Goal: Task Accomplishment & Management: Complete application form

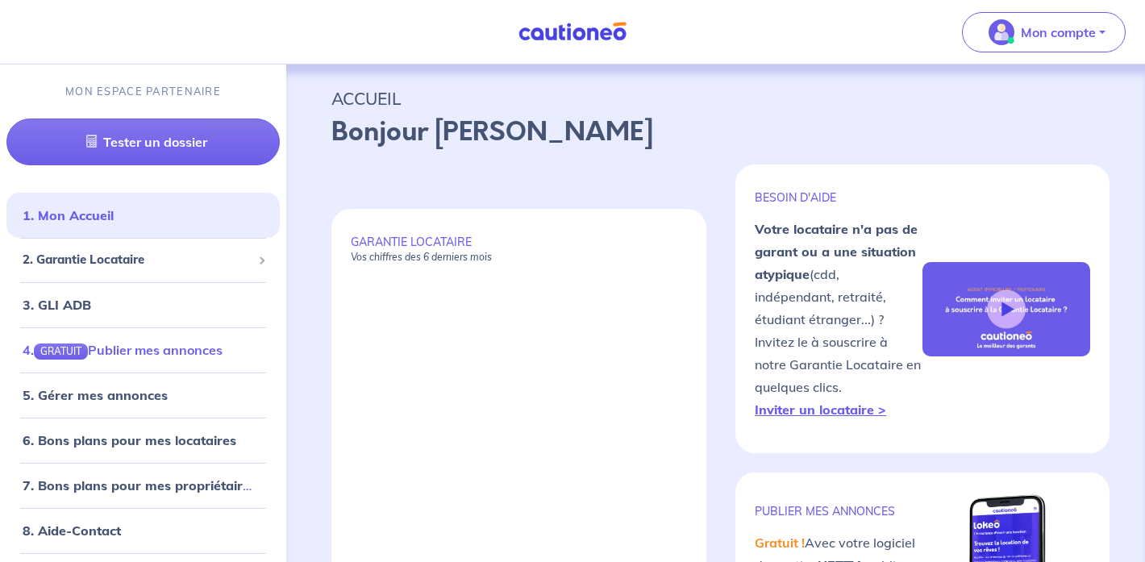
click at [143, 342] on link "4. GRATUIT Publier mes annonces" at bounding box center [123, 350] width 200 height 16
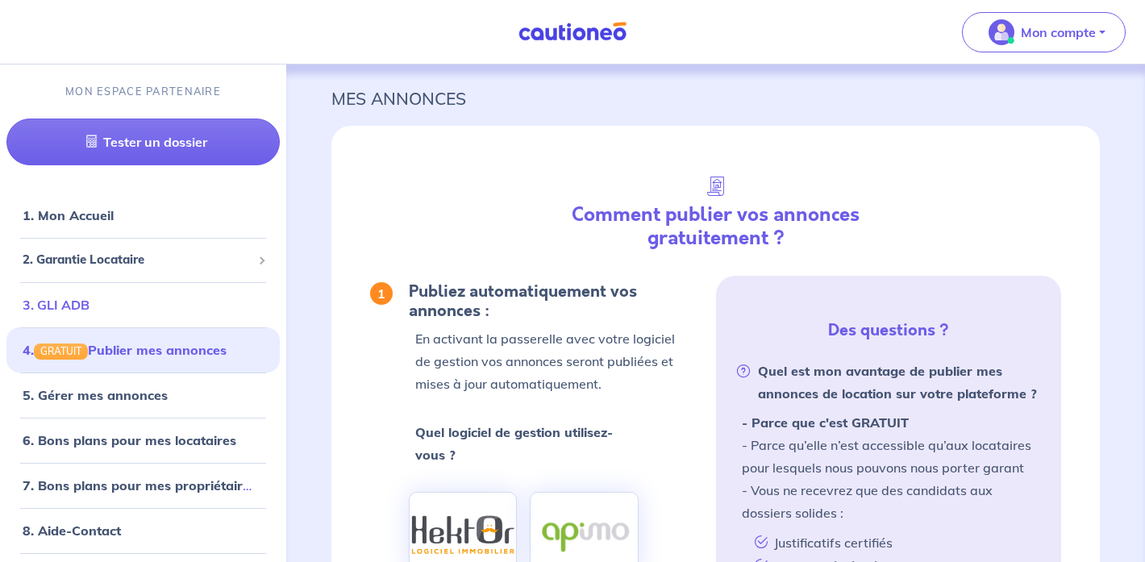
click at [88, 307] on link "3. GLI ADB" at bounding box center [56, 305] width 67 height 16
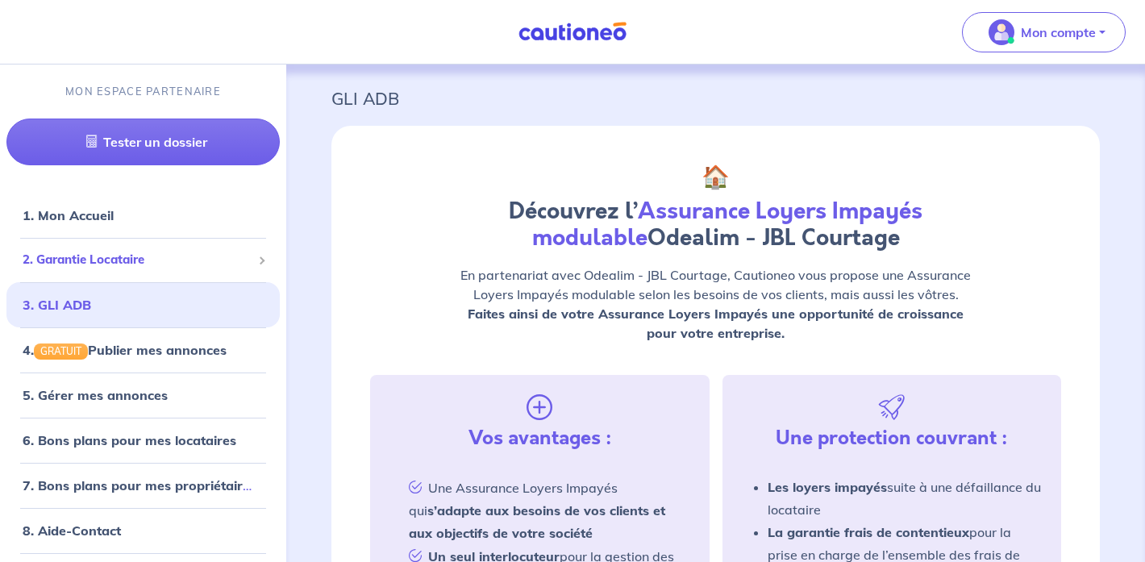
click at [127, 262] on span "2. Garantie Locataire" at bounding box center [137, 260] width 229 height 19
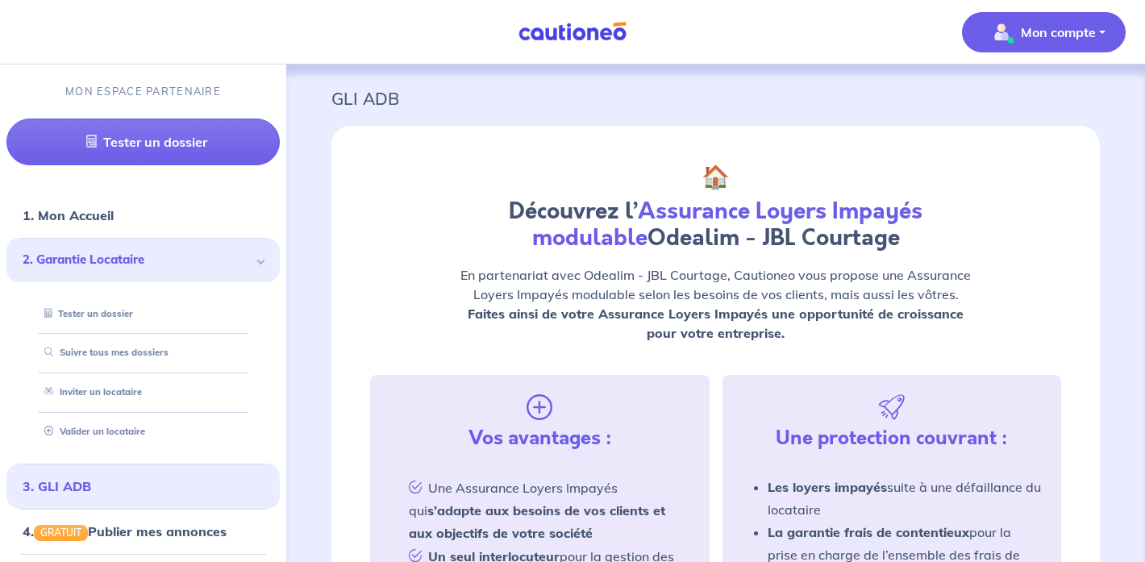
click at [1018, 34] on span "Mon compte" at bounding box center [1039, 32] width 114 height 26
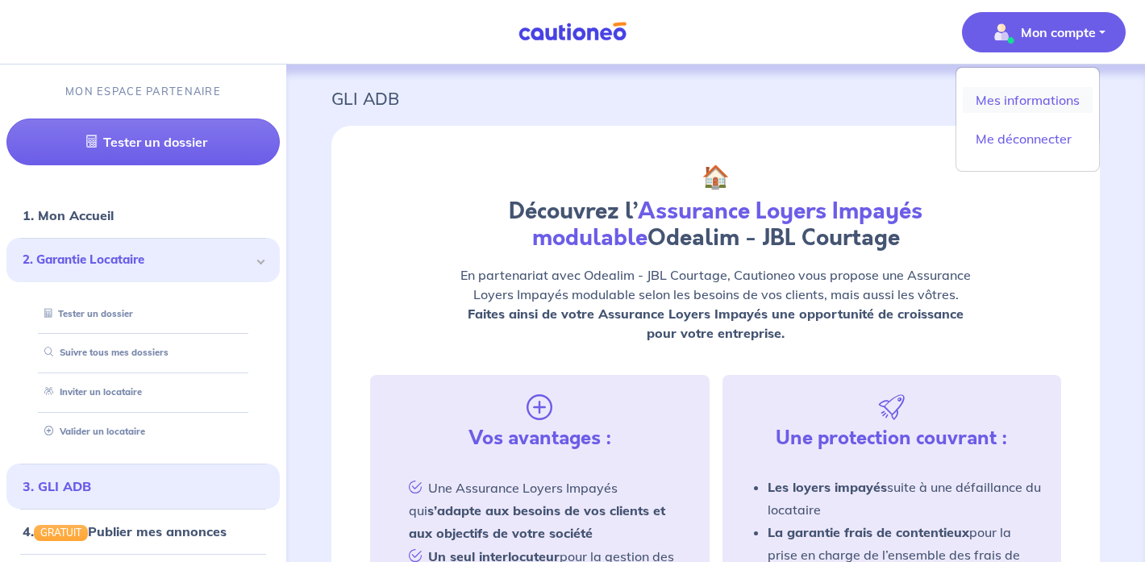
click at [1014, 98] on link "Mes informations" at bounding box center [1028, 100] width 130 height 26
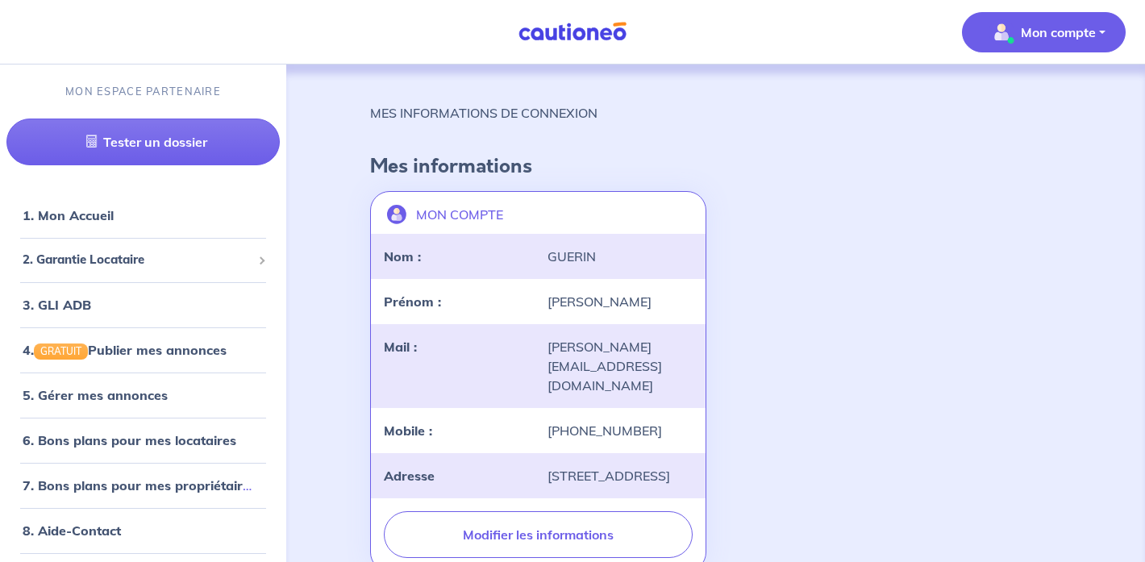
scroll to position [20, 0]
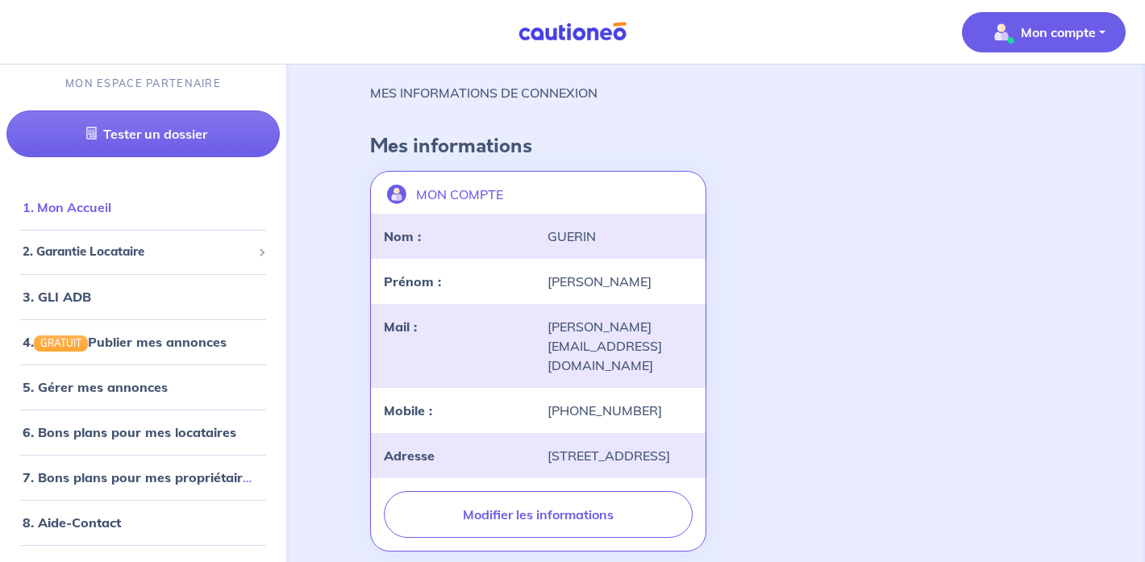
click at [80, 204] on link "1. Mon Accueil" at bounding box center [67, 207] width 89 height 16
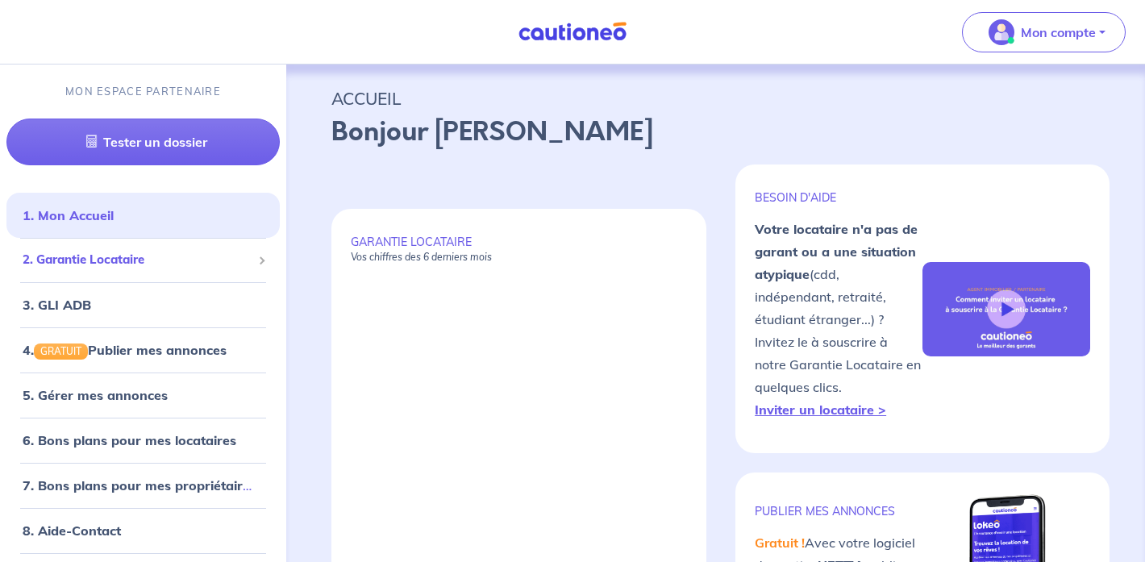
click at [118, 260] on span "2. Garantie Locataire" at bounding box center [137, 260] width 229 height 19
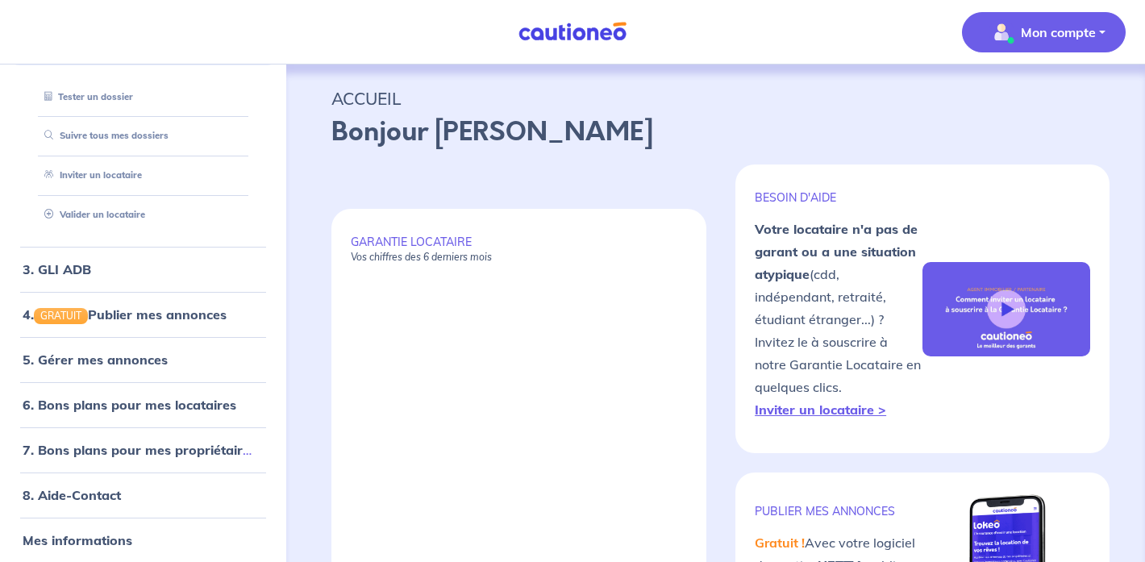
click at [1051, 31] on p "Mon compte" at bounding box center [1058, 32] width 75 height 19
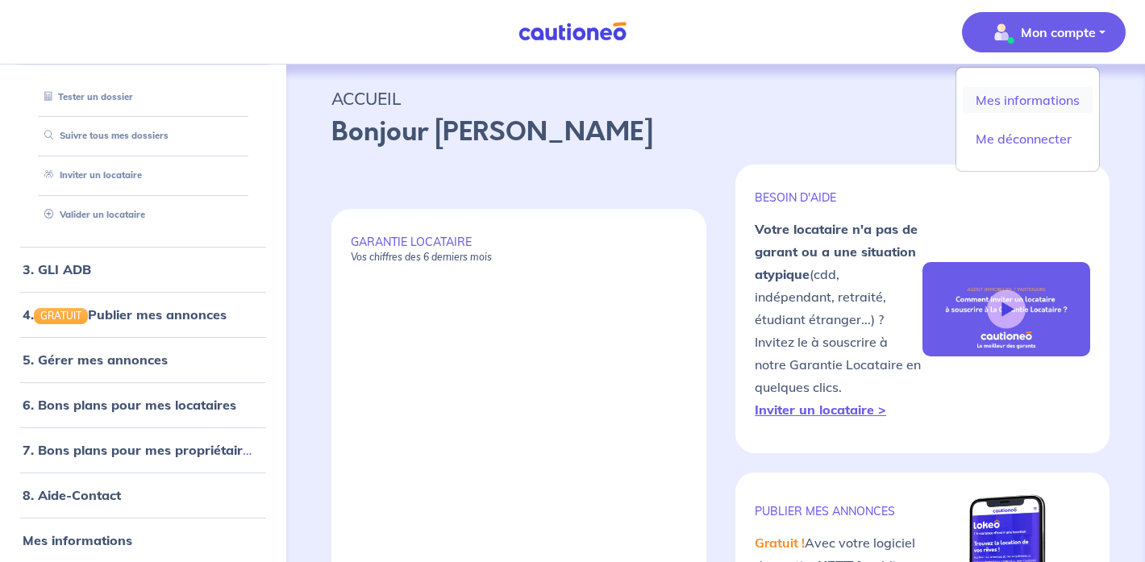
click at [1032, 94] on link "Mes informations" at bounding box center [1028, 100] width 130 height 26
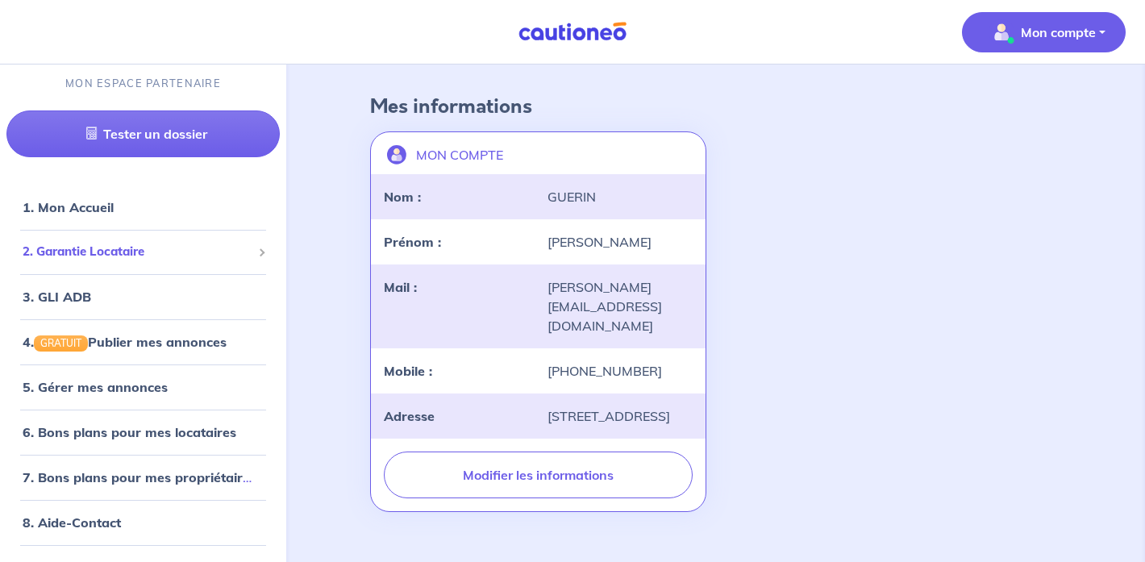
click at [89, 256] on span "2. Garantie Locataire" at bounding box center [137, 252] width 229 height 19
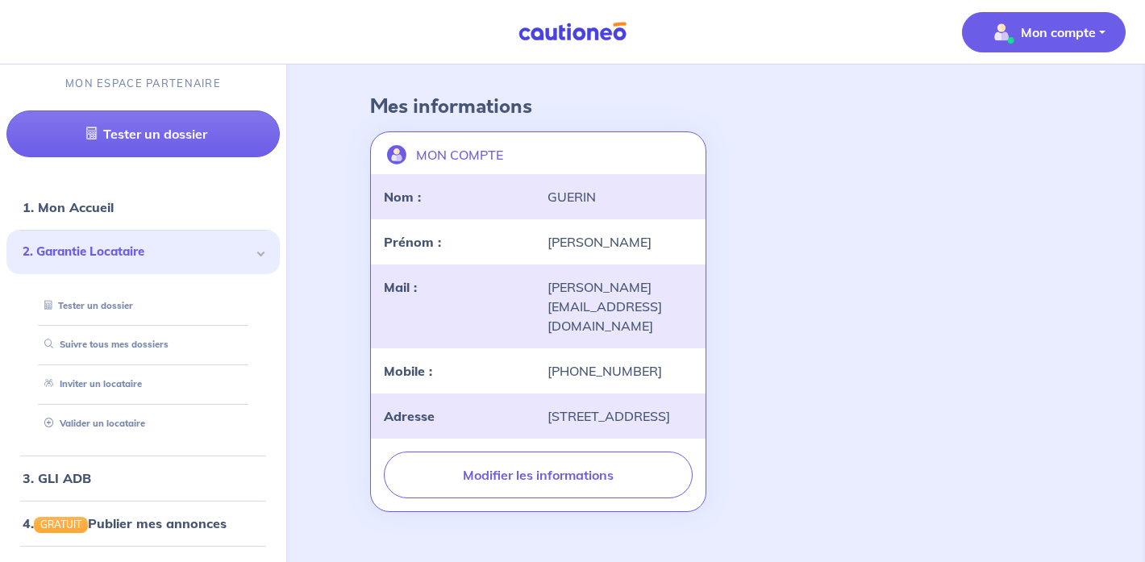
scroll to position [2, 0]
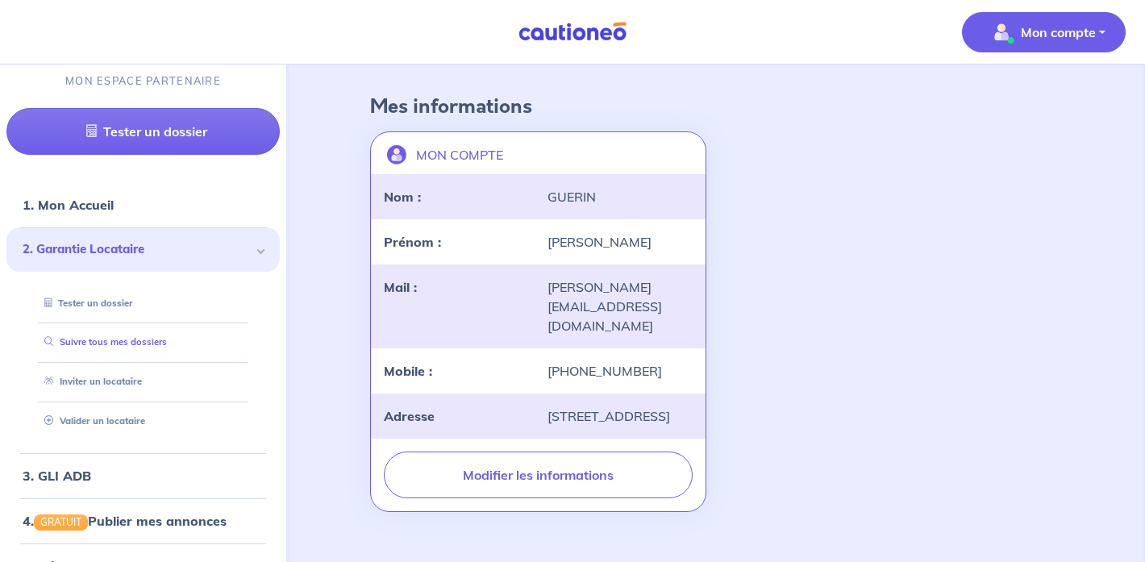
click at [129, 343] on link "Suivre tous mes dossiers" at bounding box center [102, 341] width 129 height 11
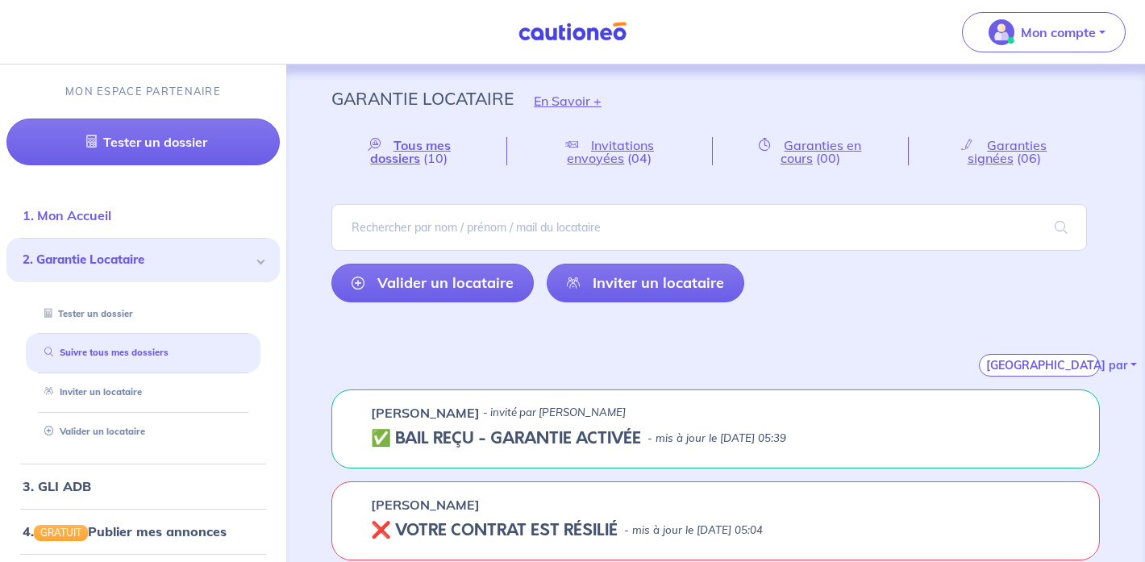
click at [102, 218] on link "1. Mon Accueil" at bounding box center [67, 215] width 89 height 16
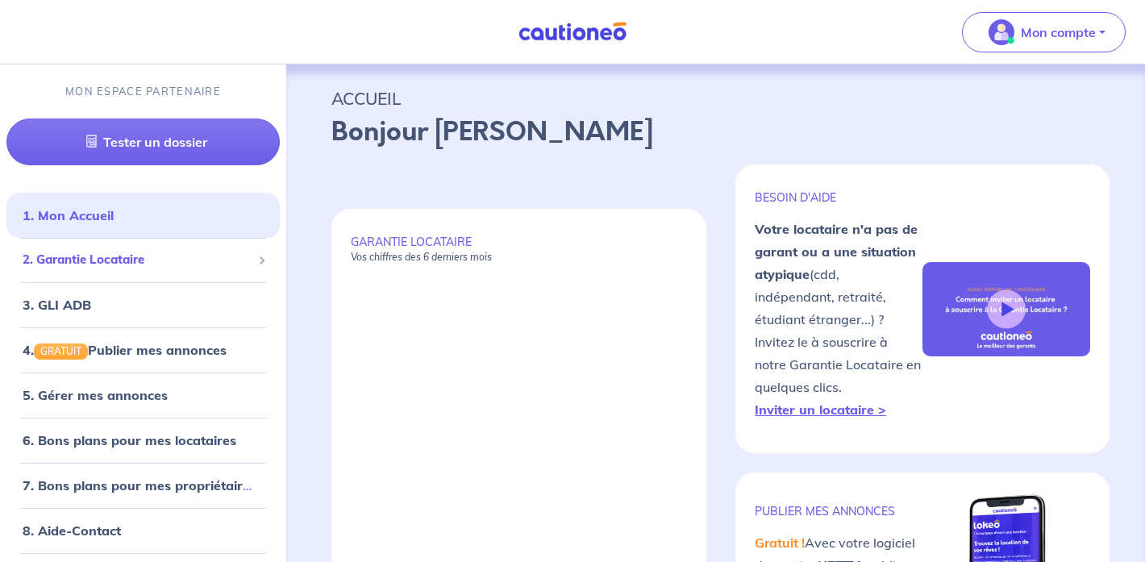
click at [109, 265] on span "2. Garantie Locataire" at bounding box center [137, 260] width 229 height 19
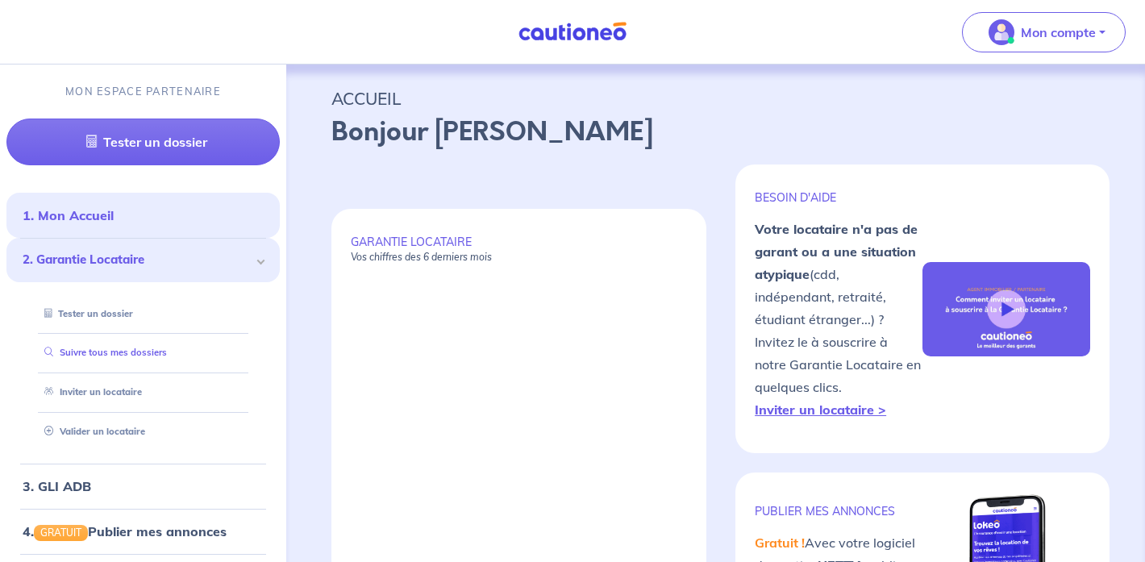
click at [110, 353] on link "Suivre tous mes dossiers" at bounding box center [102, 352] width 129 height 11
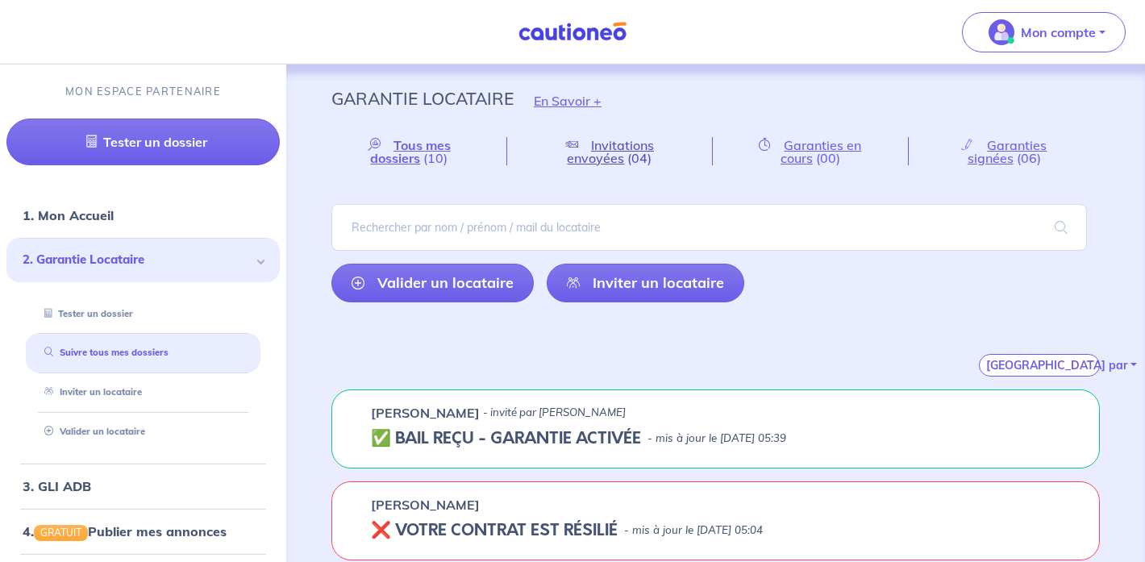
click at [636, 153] on span "(04)" at bounding box center [639, 158] width 24 height 16
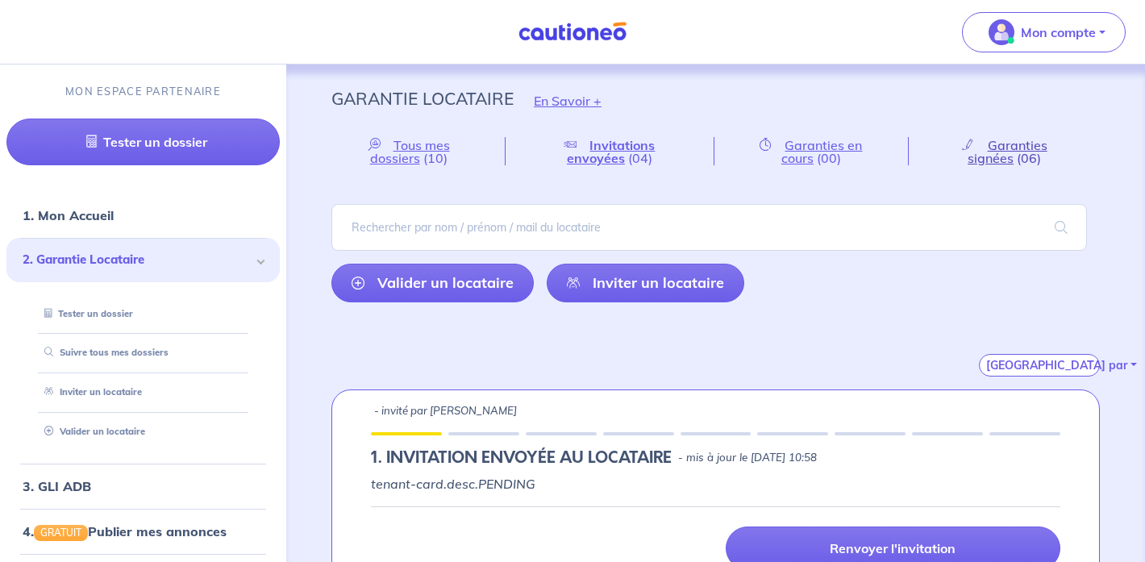
click at [1001, 152] on span "Garanties signées" at bounding box center [1007, 151] width 80 height 29
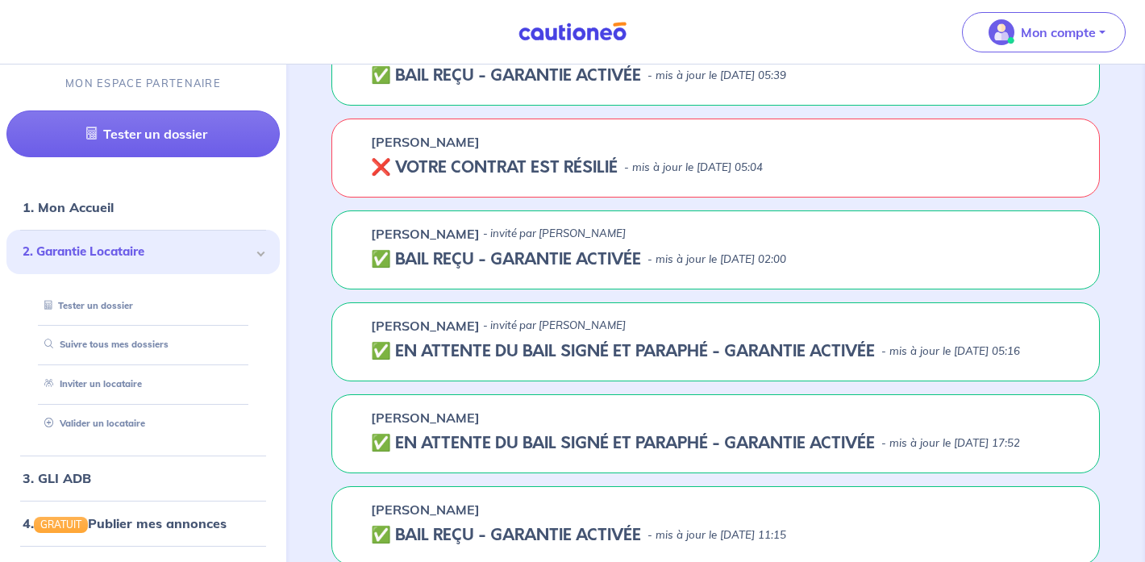
scroll to position [398, 0]
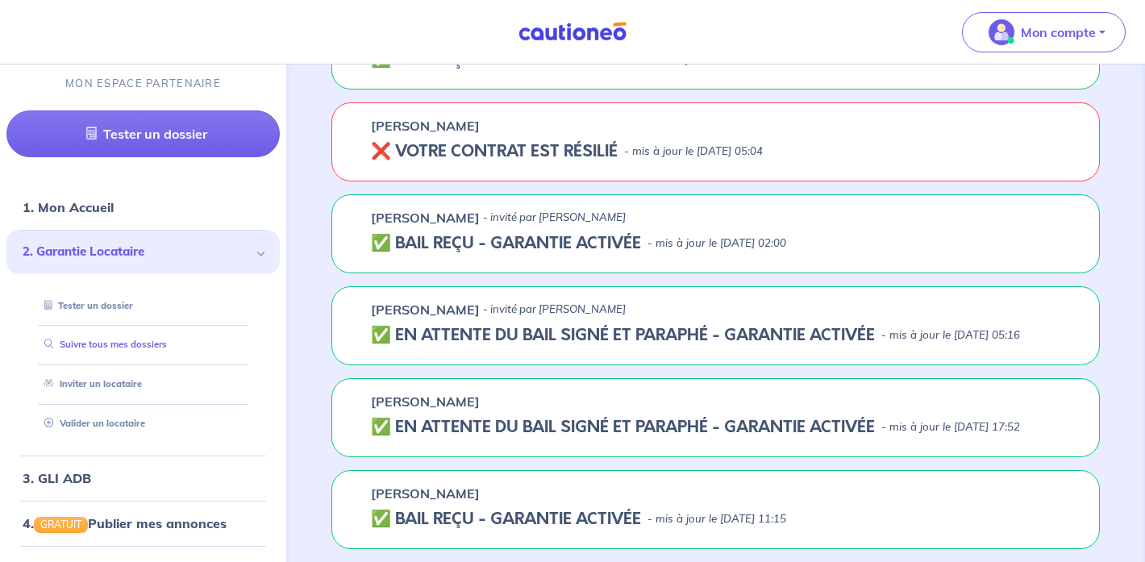
click at [106, 342] on link "Suivre tous mes dossiers" at bounding box center [102, 344] width 129 height 11
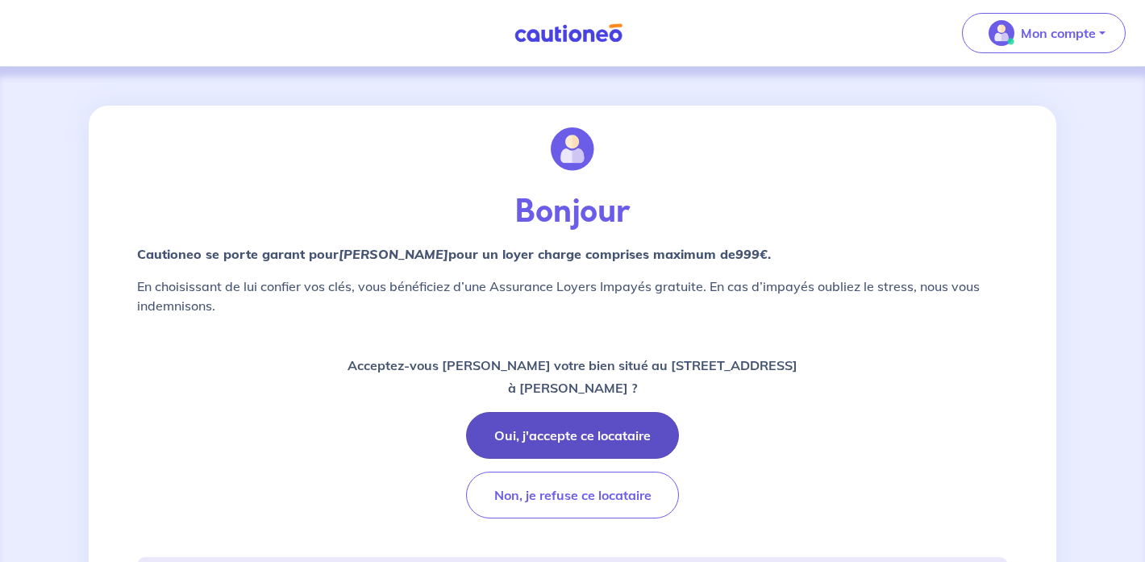
click at [633, 434] on button "Oui, j'accepte ce locataire" at bounding box center [572, 435] width 213 height 47
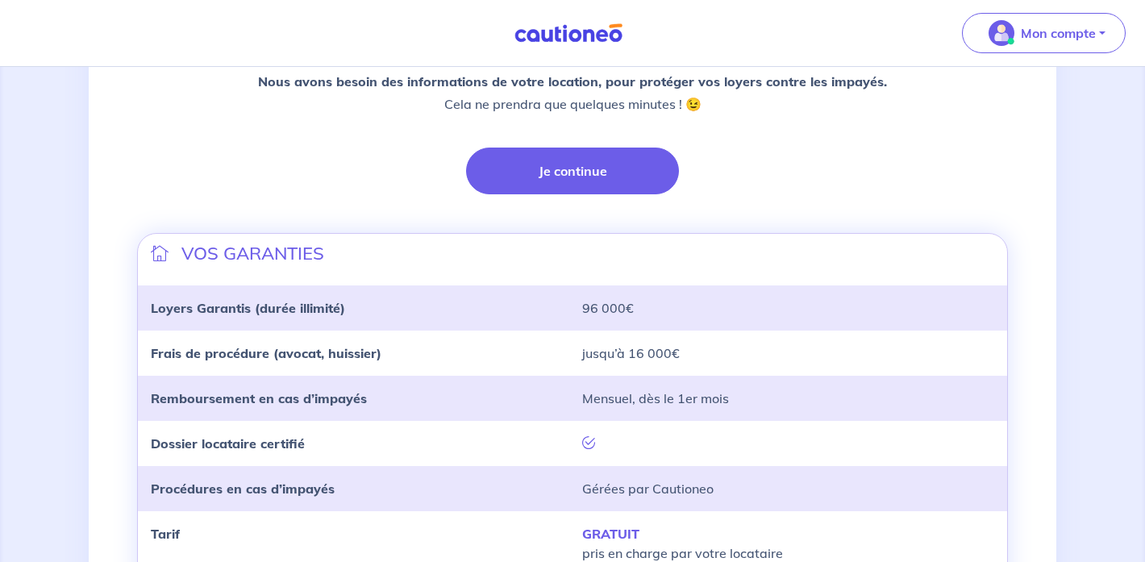
scroll to position [394, 0]
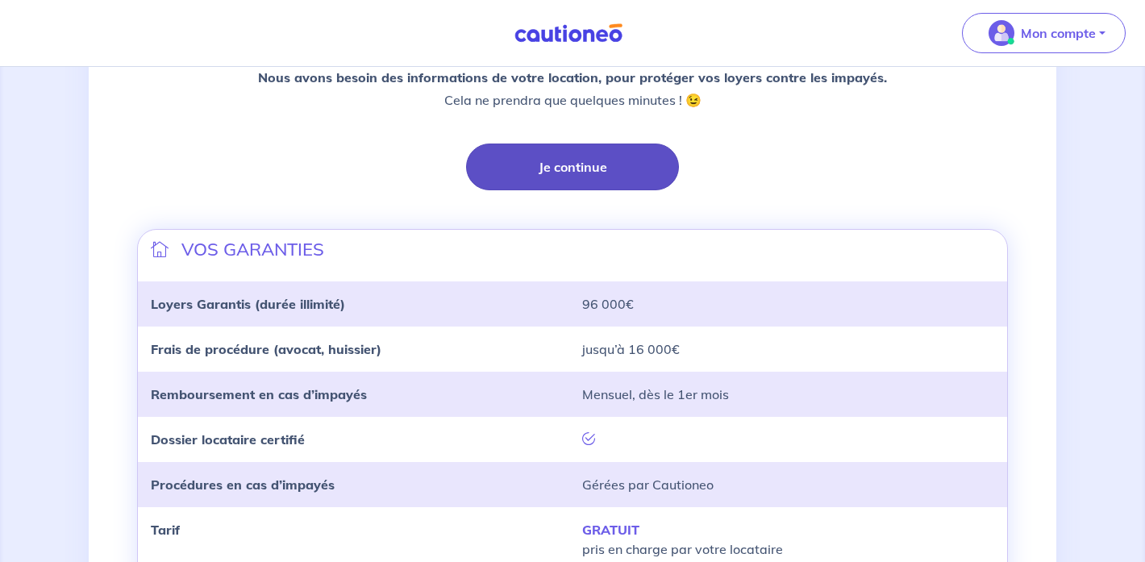
click at [574, 176] on button "Je continue" at bounding box center [572, 167] width 213 height 47
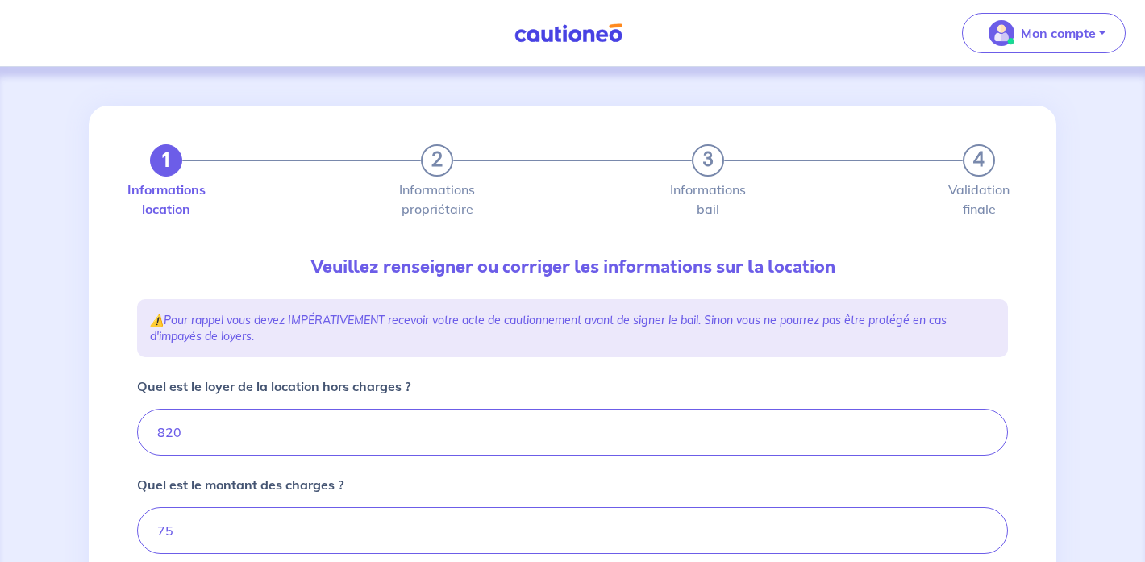
type input "895"
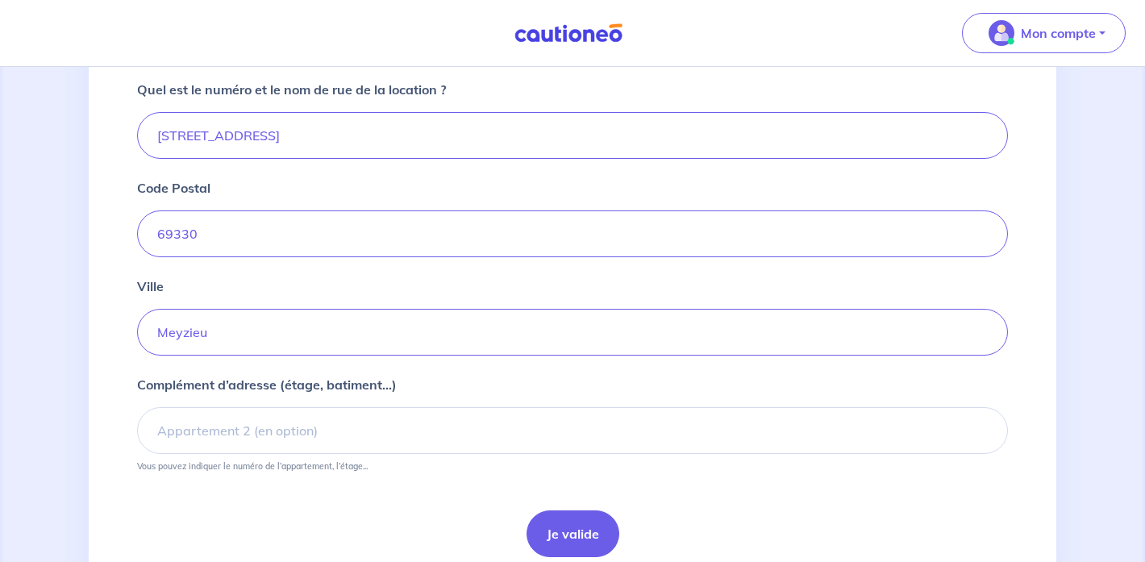
scroll to position [614, 0]
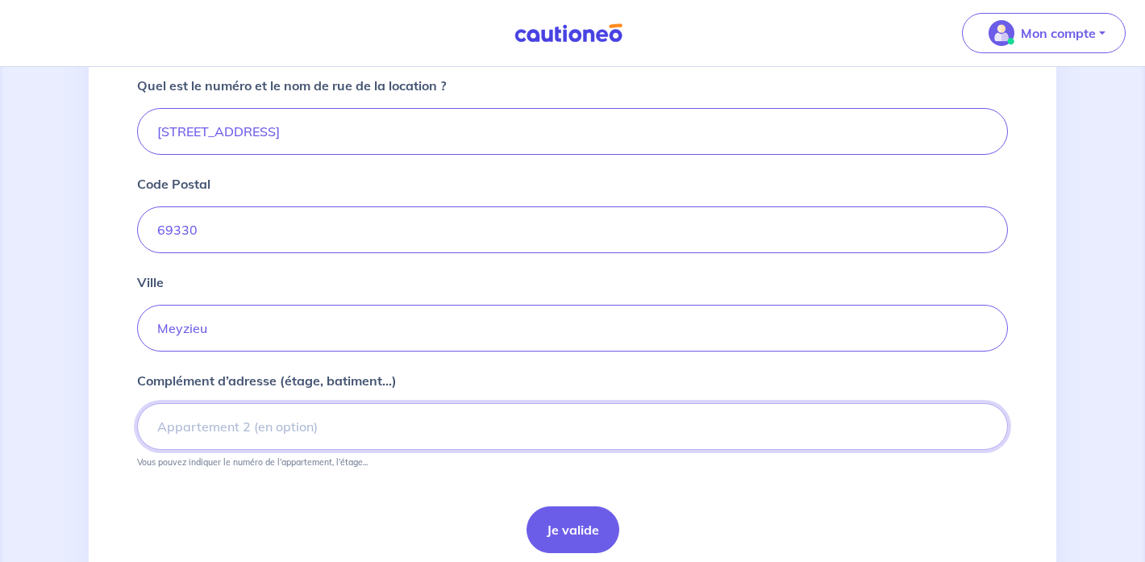
click at [268, 431] on input "Complément d’adresse (étage, batiment...)" at bounding box center [572, 426] width 871 height 47
type input "3° étage"
click at [578, 530] on button "Je valide" at bounding box center [572, 529] width 93 height 47
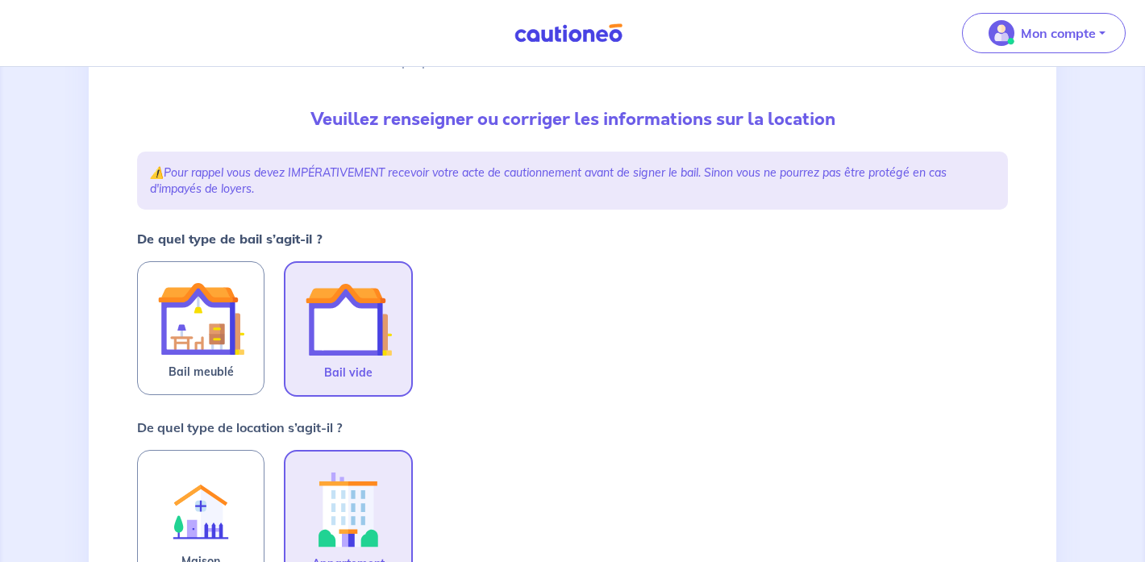
scroll to position [157, 0]
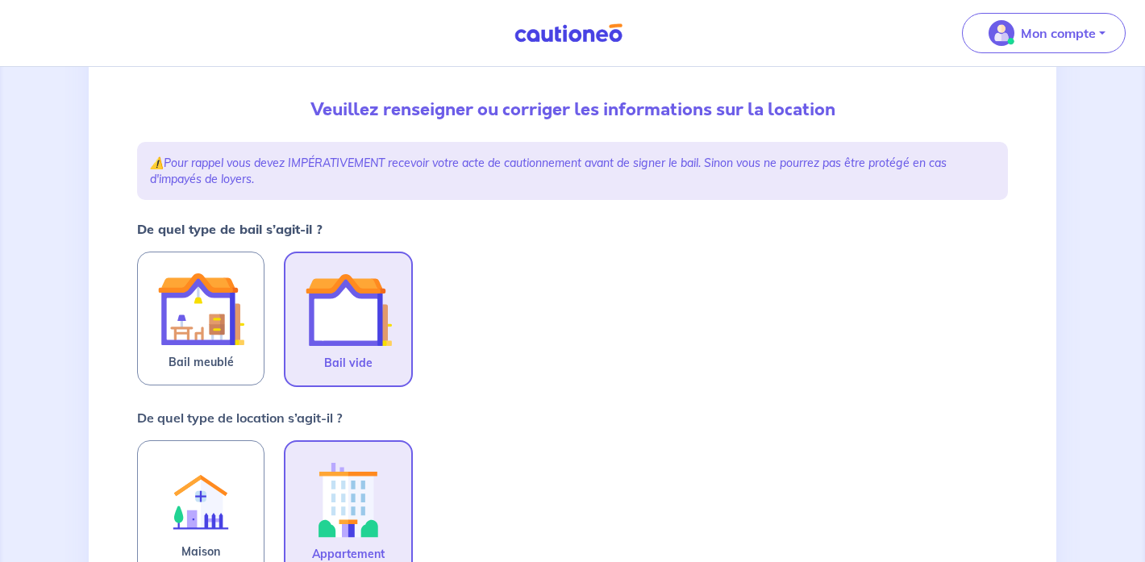
click at [356, 310] on img at bounding box center [348, 309] width 87 height 87
click at [0, 0] on input "Bail vide" at bounding box center [0, 0] width 0 height 0
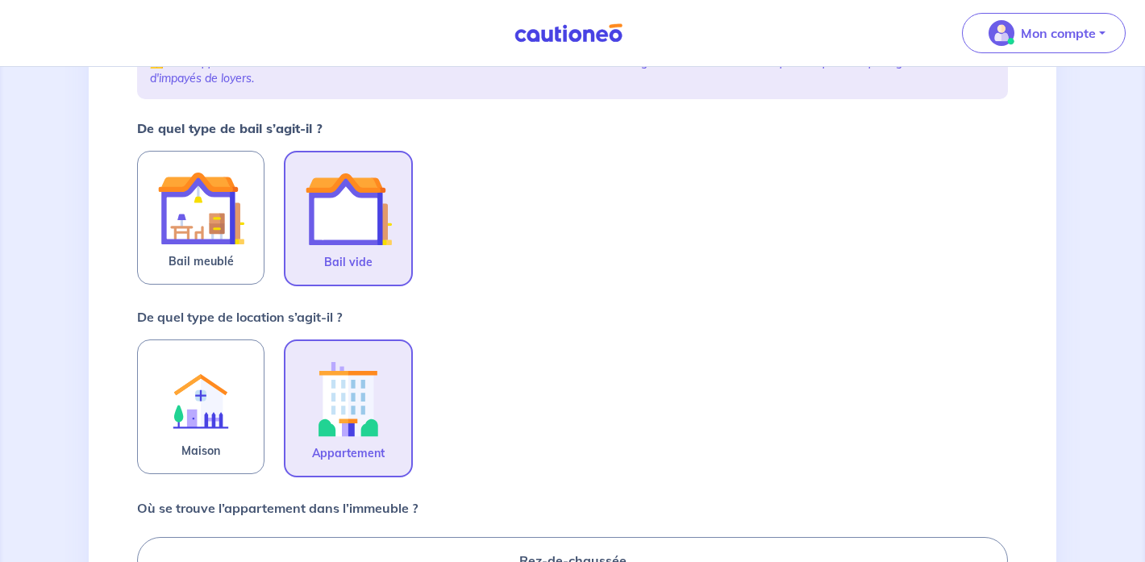
scroll to position [259, 0]
click at [383, 386] on img at bounding box center [348, 397] width 87 height 89
click at [0, 0] on input "Appartement" at bounding box center [0, 0] width 0 height 0
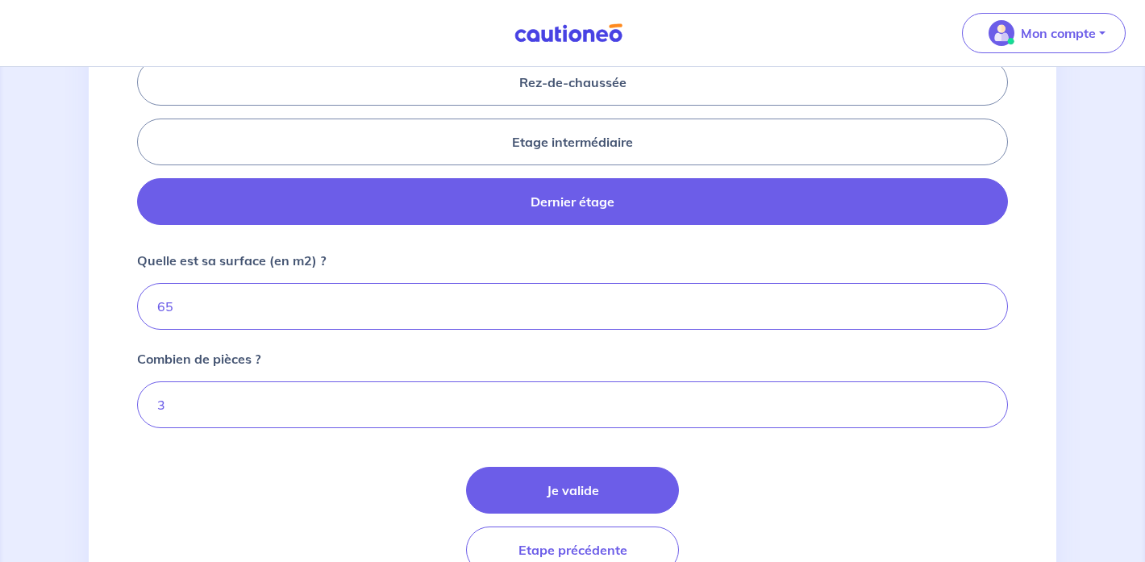
scroll to position [758, 0]
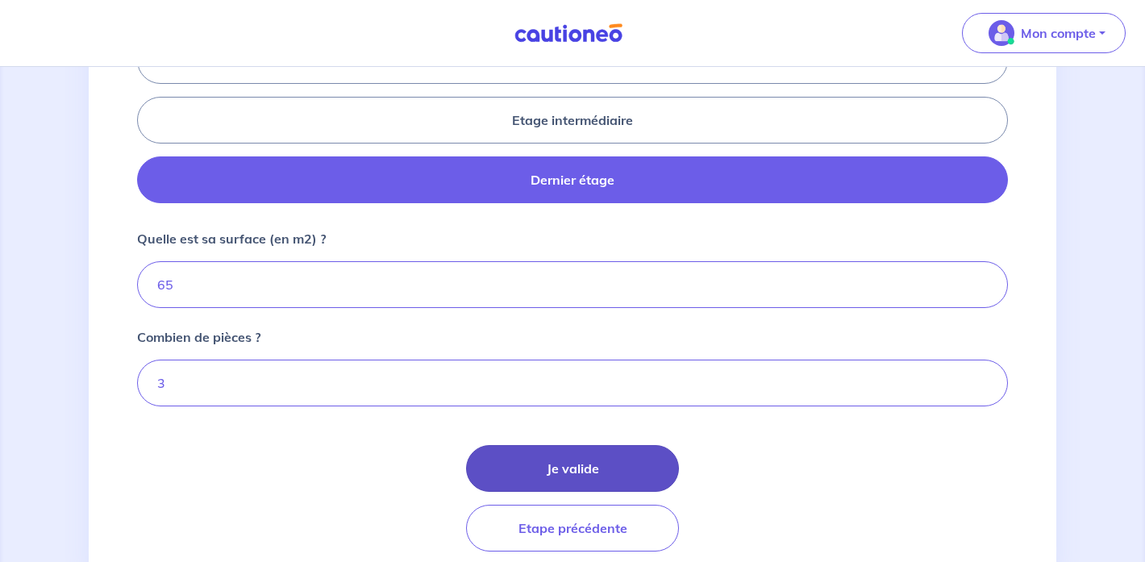
click at [564, 471] on button "Je valide" at bounding box center [572, 468] width 213 height 47
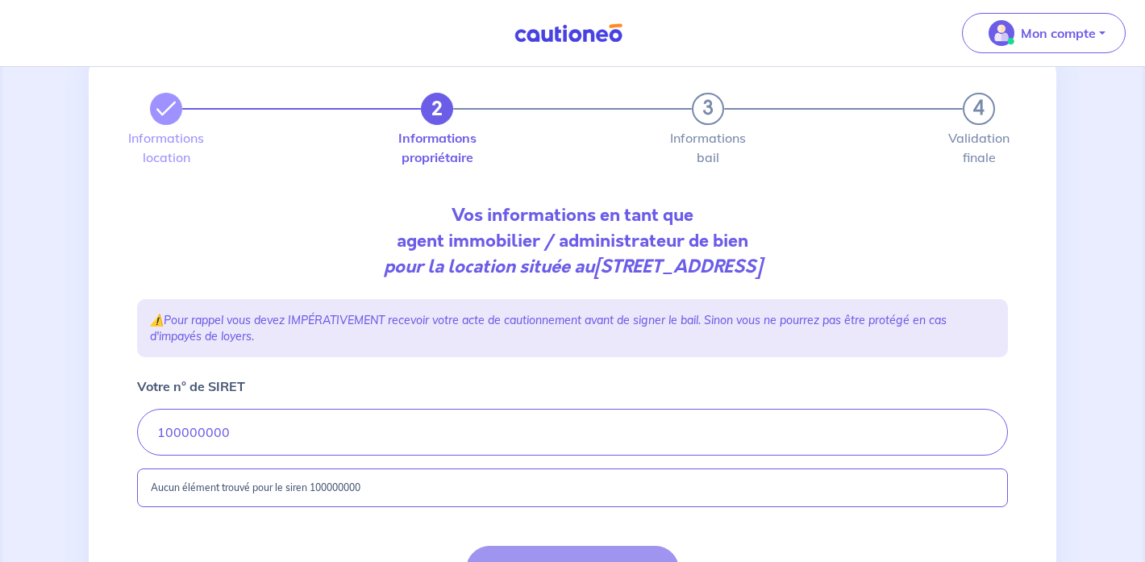
scroll to position [54, 0]
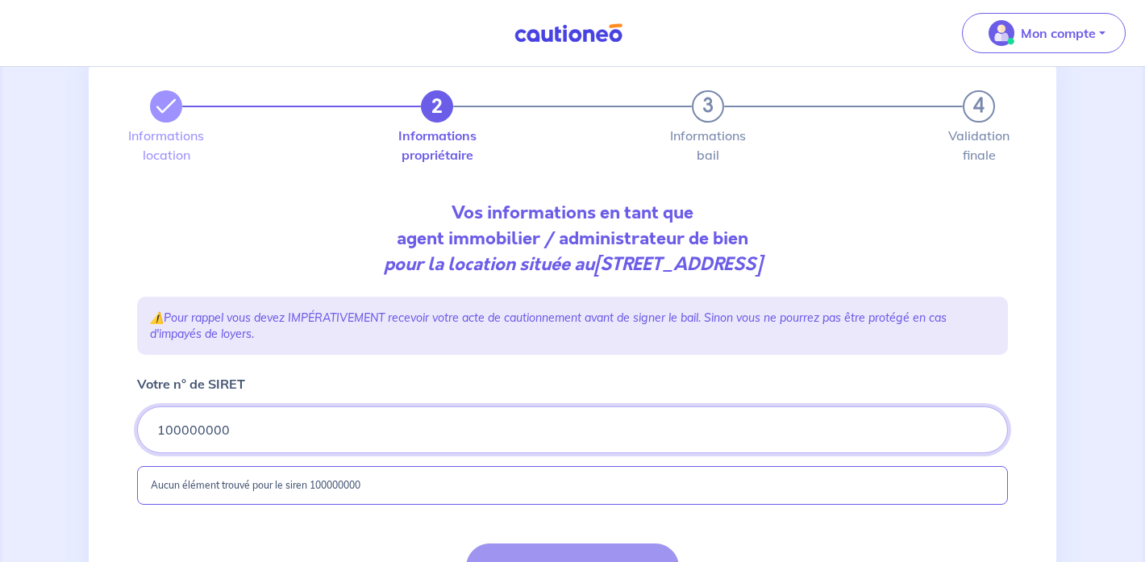
click at [268, 426] on input "Votre n° de SIRET" at bounding box center [572, 429] width 871 height 47
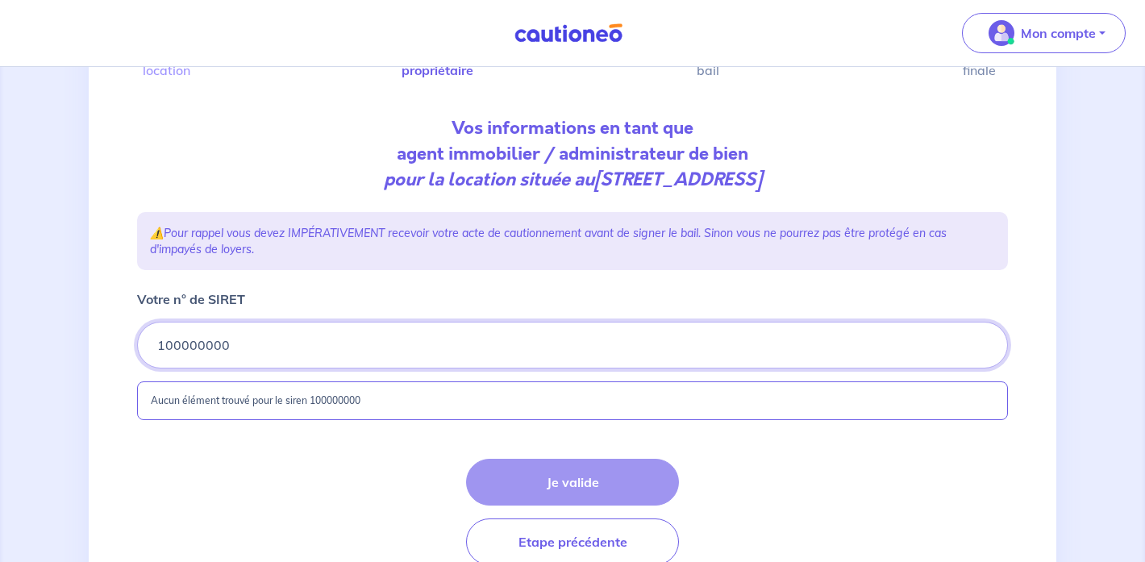
scroll to position [24, 0]
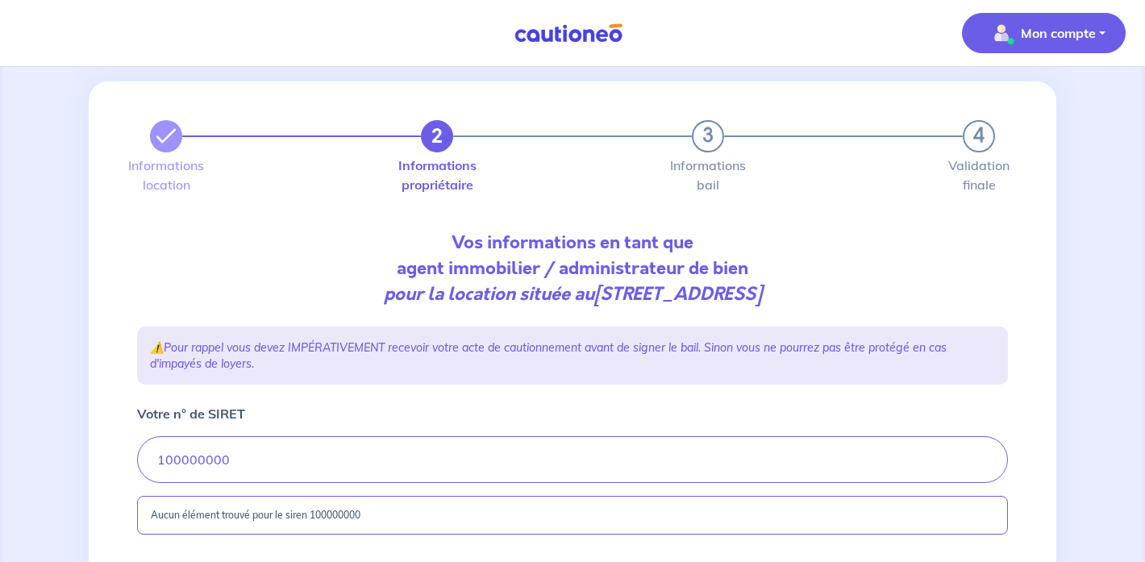
click at [1065, 37] on p "Mon compte" at bounding box center [1058, 32] width 75 height 19
click at [1051, 101] on link "Mes informations" at bounding box center [1028, 101] width 130 height 26
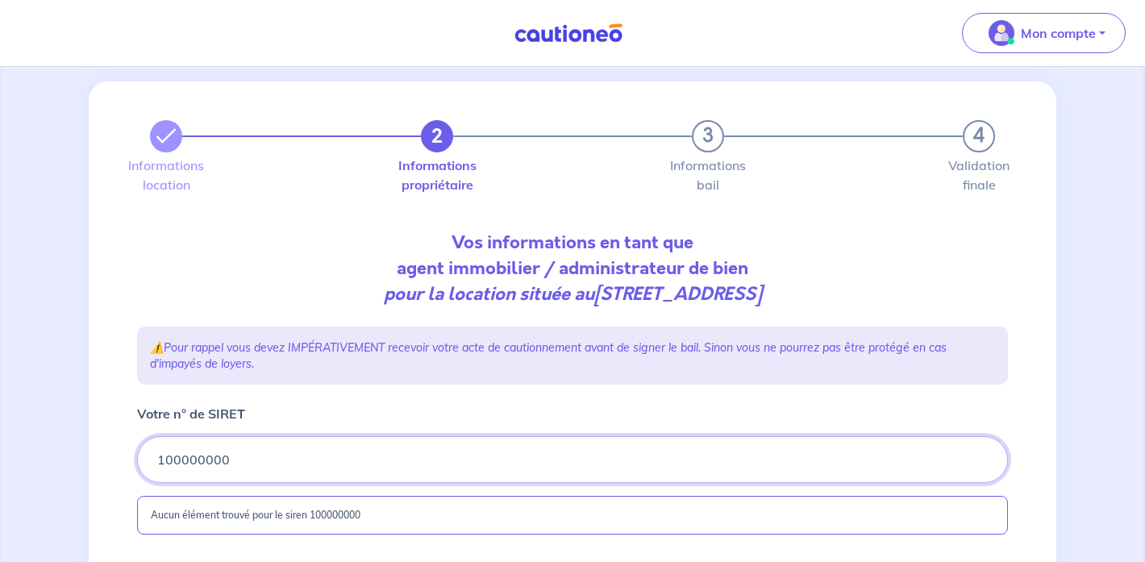
click at [239, 456] on input "Votre n° de SIRET" at bounding box center [572, 459] width 871 height 47
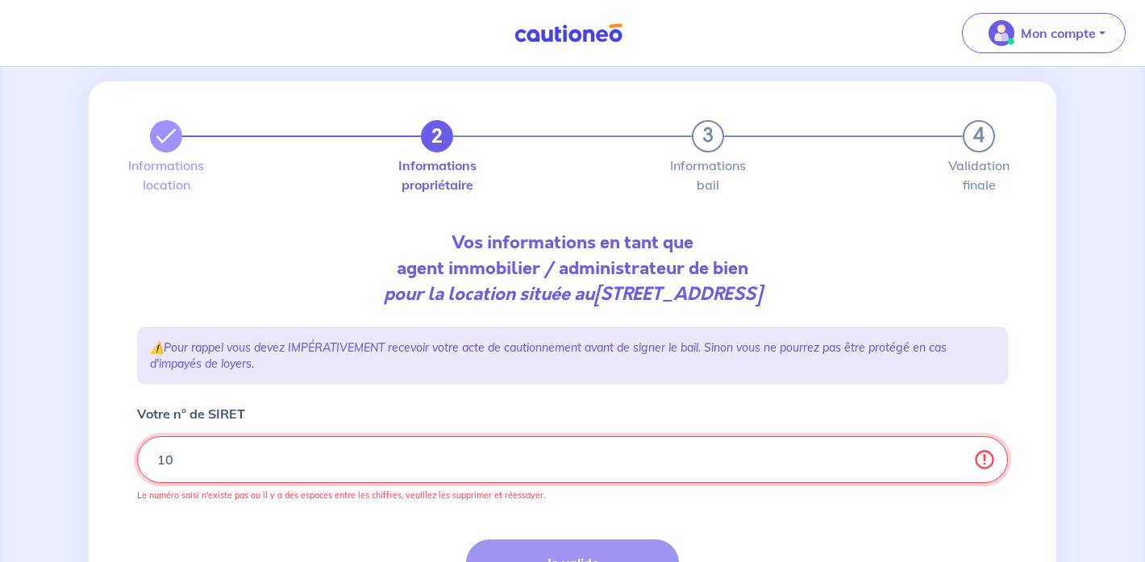
type input "1"
click at [210, 464] on input "Votre n° de SIRET" at bounding box center [572, 459] width 871 height 47
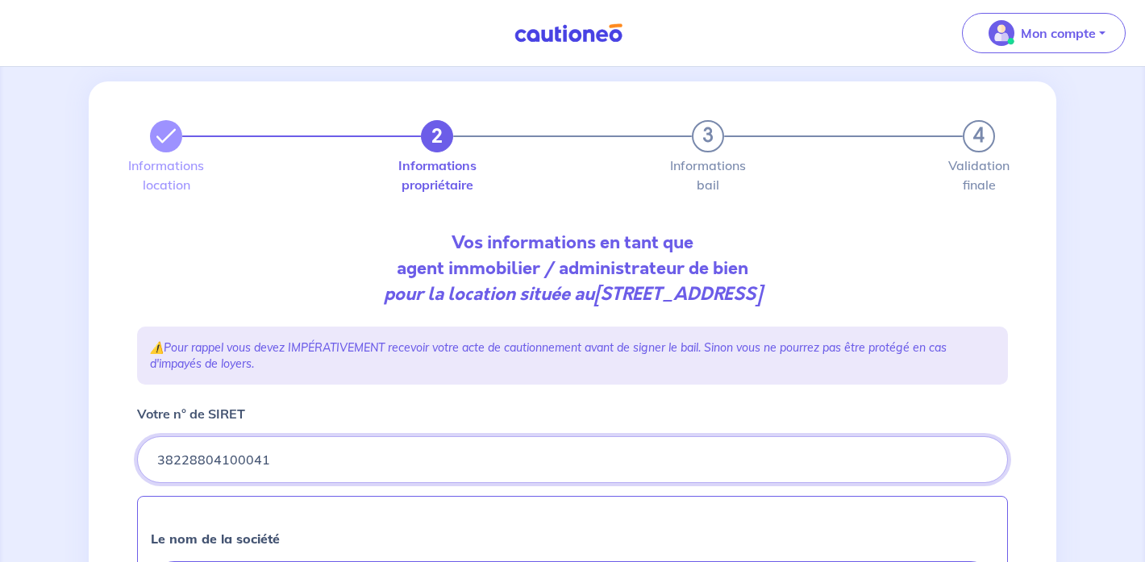
type input "38228804100041"
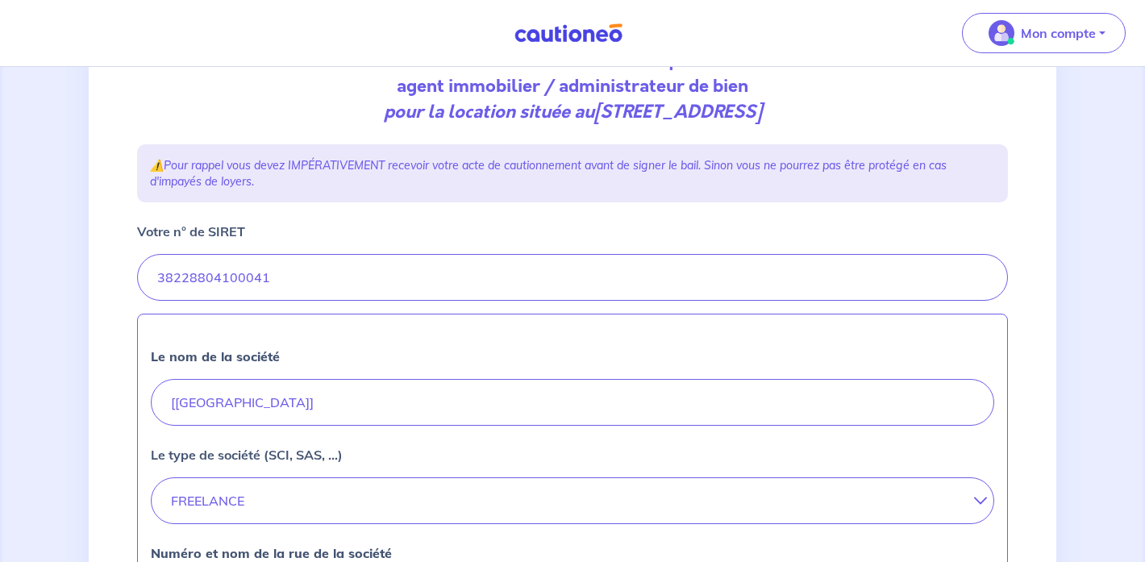
scroll to position [214, 0]
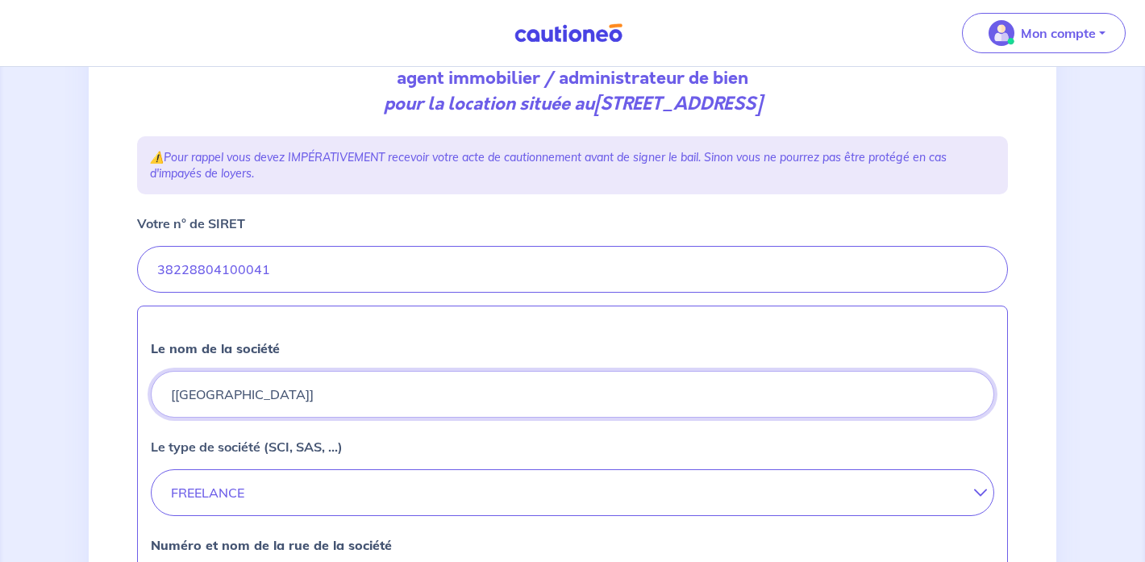
click at [237, 401] on input "[[GEOGRAPHIC_DATA]]" at bounding box center [572, 394] width 843 height 47
type input "["
type input "[PERSON_NAME] immobilier"
click at [253, 492] on button "FREELANCE" at bounding box center [572, 492] width 843 height 47
click at [287, 286] on input "Votre n° de SIRET" at bounding box center [572, 269] width 871 height 47
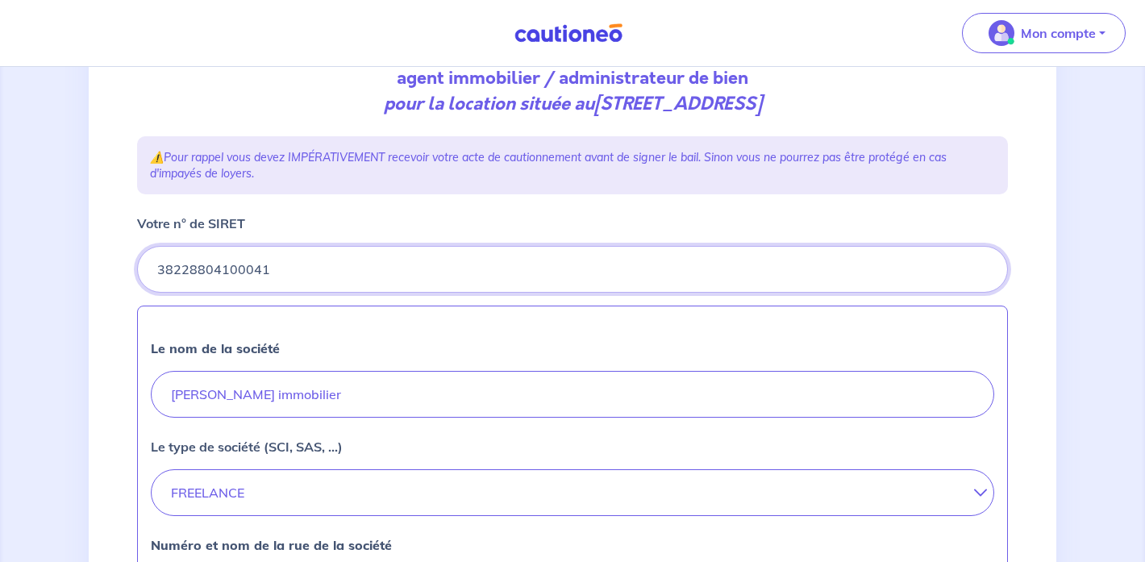
click at [286, 281] on input "Votre n° de SIRET" at bounding box center [572, 269] width 871 height 47
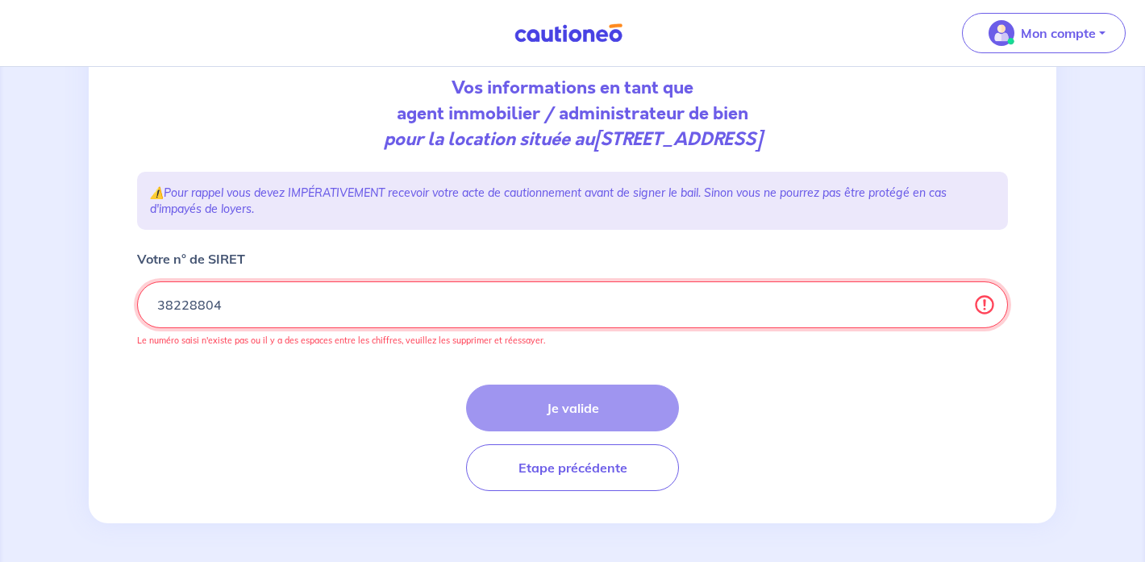
scroll to position [179, 0]
type input "3"
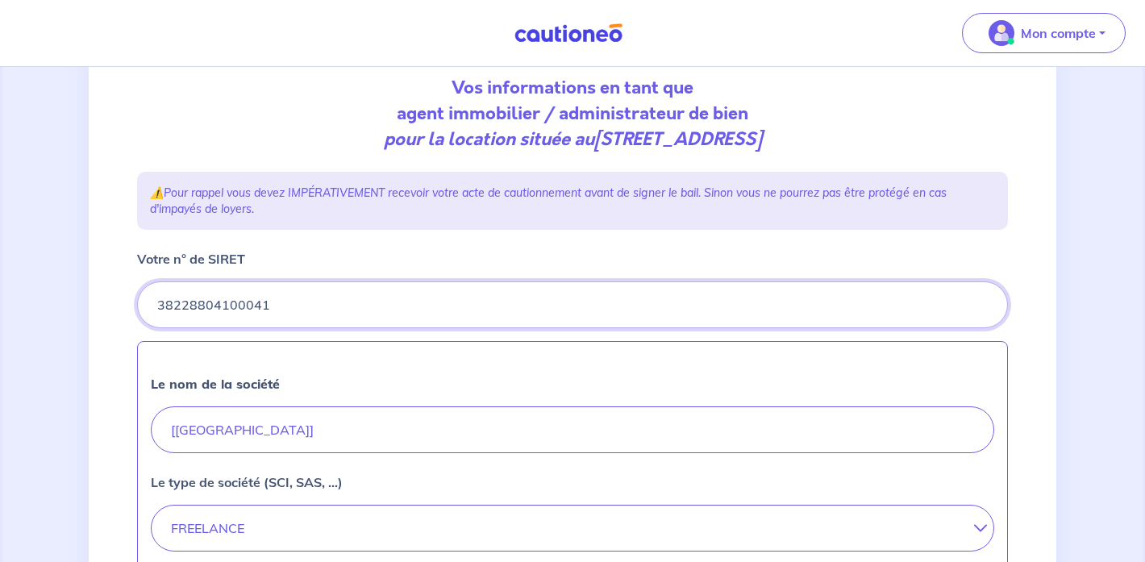
scroll to position [214, 0]
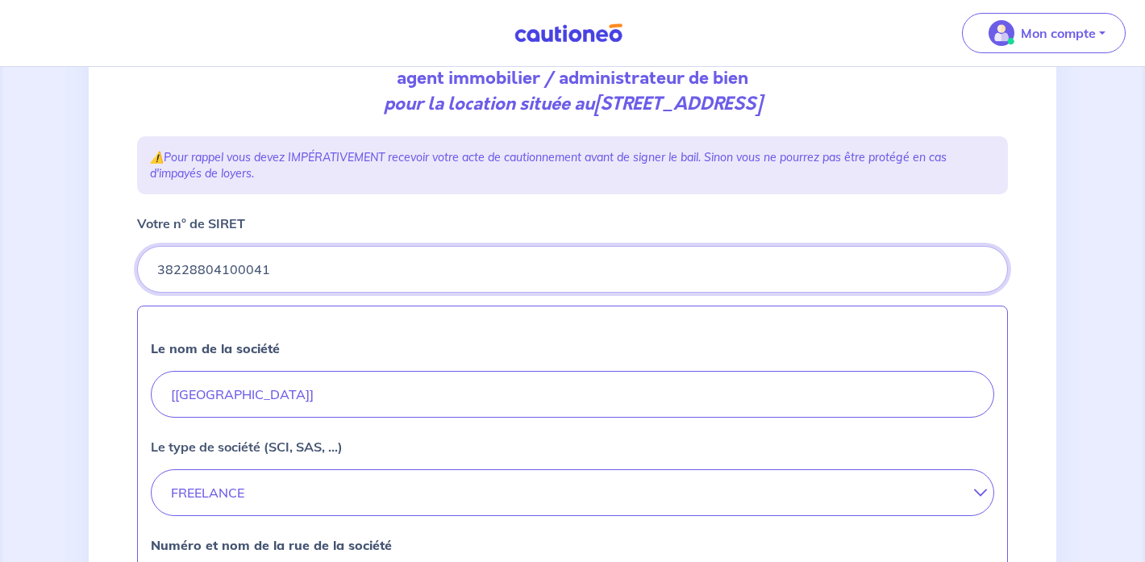
type input "38228804100041"
click at [229, 408] on input "[[GEOGRAPHIC_DATA]]" at bounding box center [572, 394] width 843 height 47
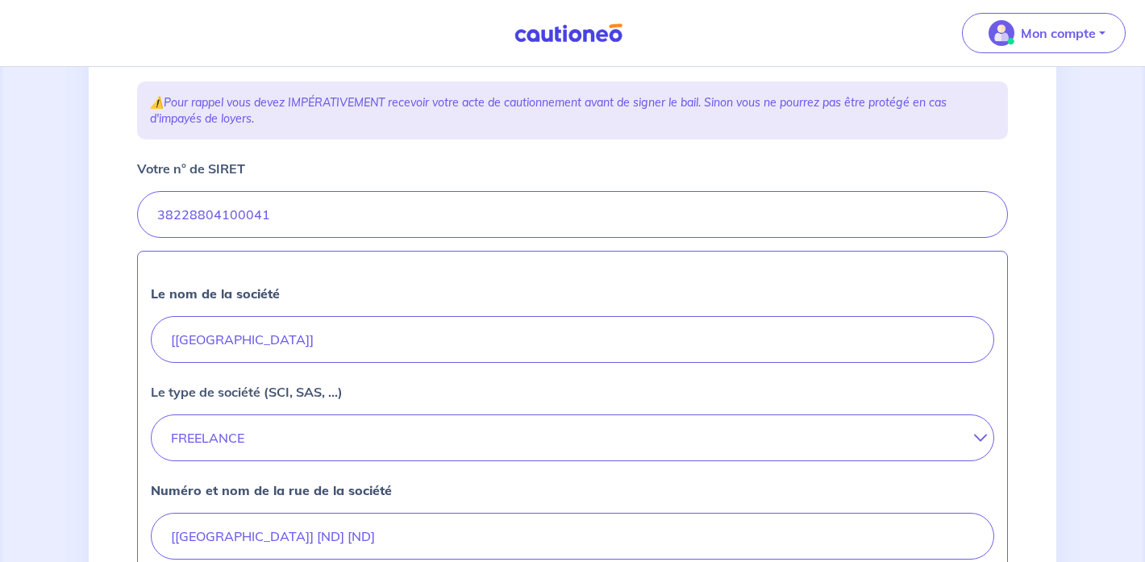
scroll to position [280, 0]
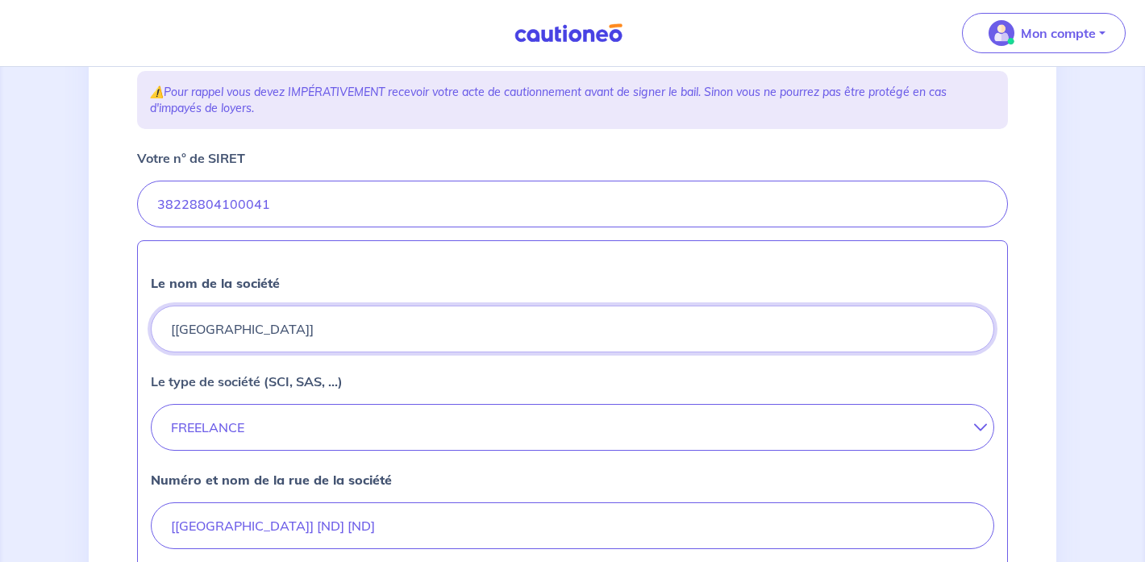
click at [218, 330] on input "[[GEOGRAPHIC_DATA]]" at bounding box center [572, 329] width 843 height 47
type input "["
type input "[PERSON_NAME]"
click at [271, 432] on button "FREELANCE" at bounding box center [572, 427] width 843 height 47
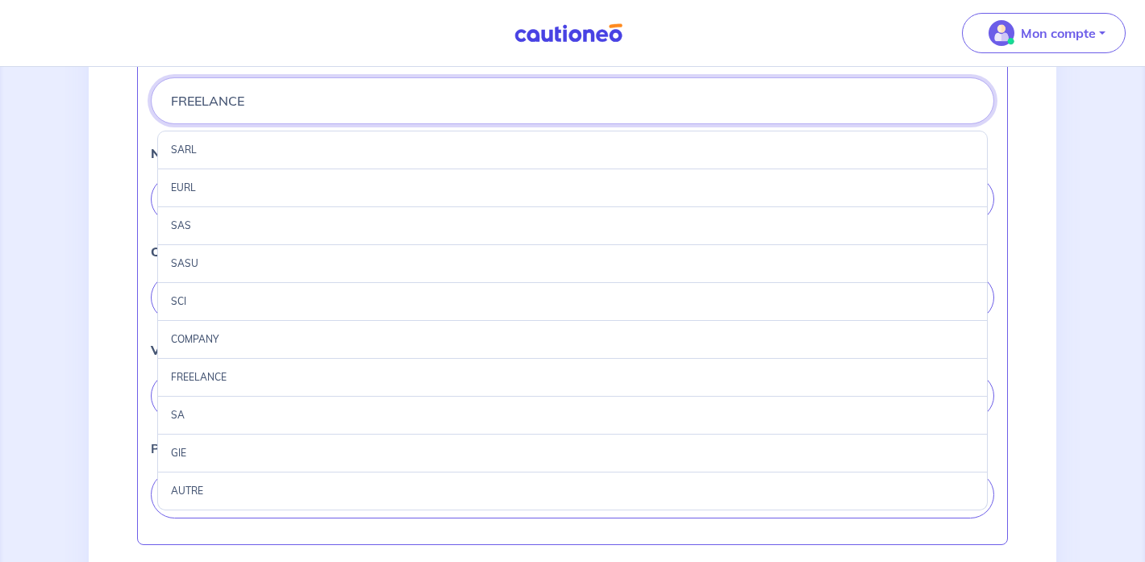
scroll to position [608, 0]
click at [209, 377] on div "FREELANCE" at bounding box center [572, 376] width 830 height 38
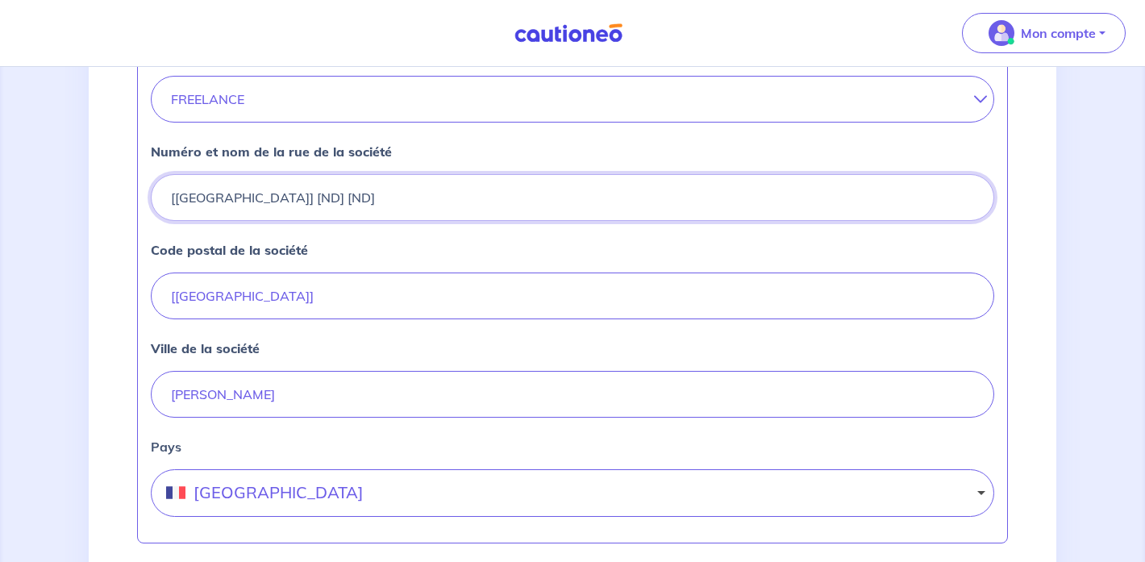
click at [210, 203] on input "[[GEOGRAPHIC_DATA]] [ND] [ND]" at bounding box center [572, 197] width 843 height 47
click at [325, 198] on input "[[GEOGRAPHIC_DATA]] [N1D] [ND]" at bounding box center [572, 197] width 843 height 47
type input "[STREET_ADDRESS]"
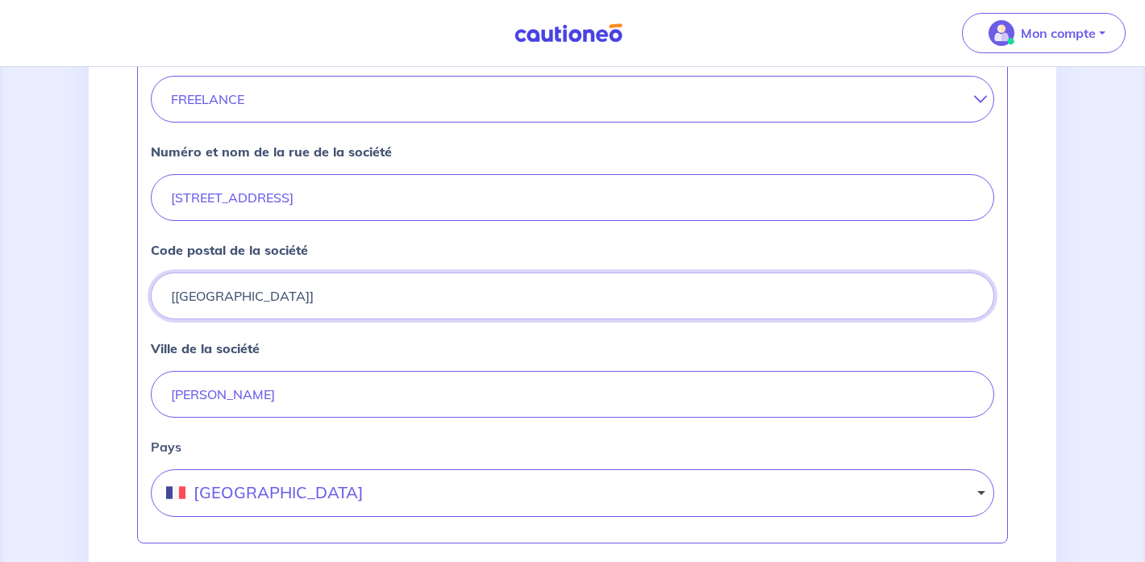
type input "38280"
type input "[PERSON_NAME]"
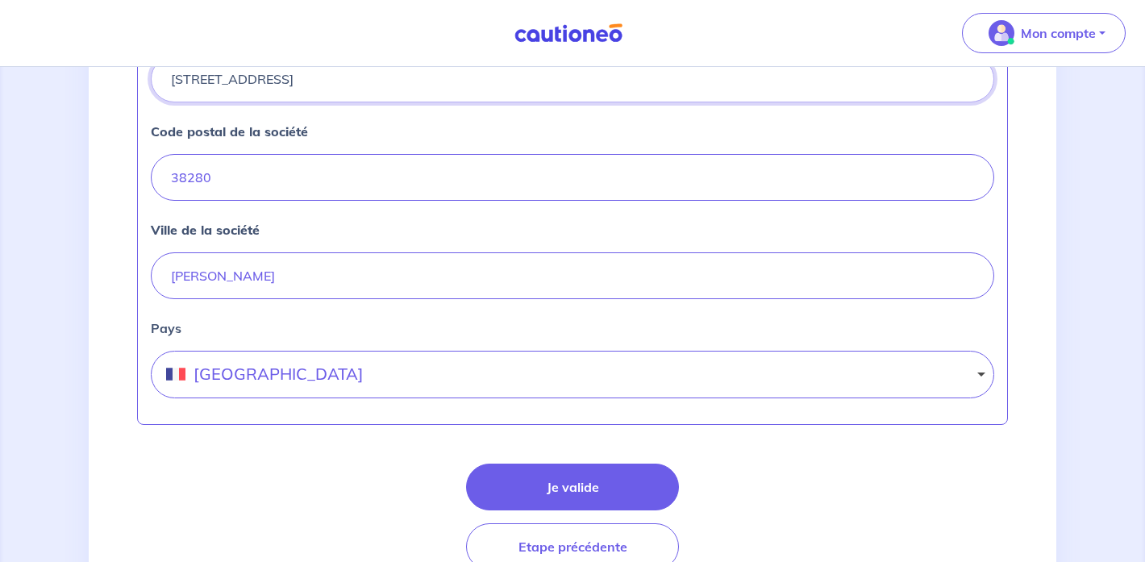
scroll to position [730, 0]
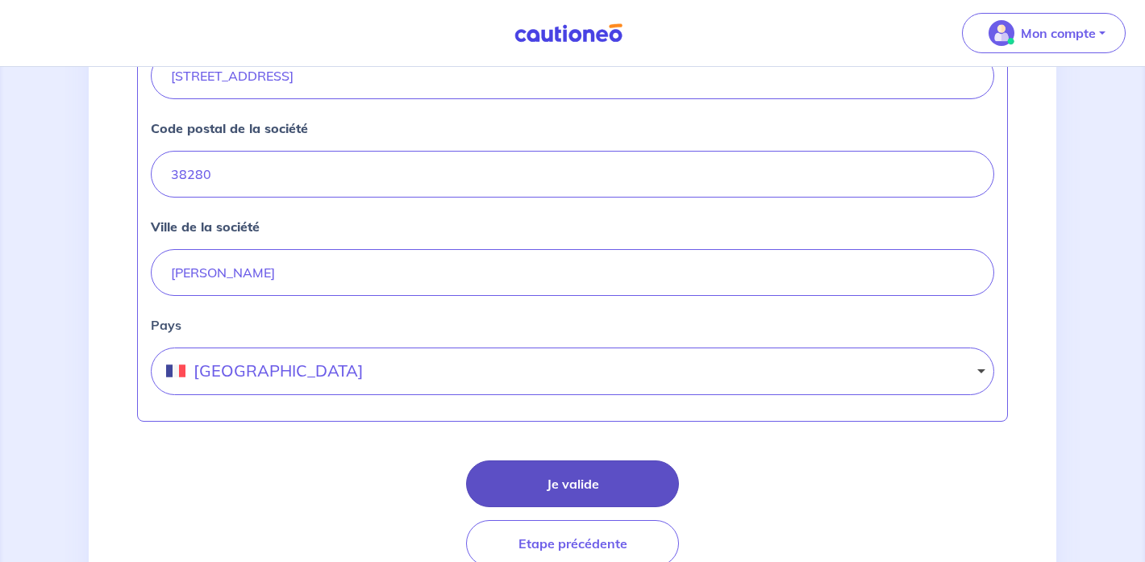
click at [560, 484] on button "Je valide" at bounding box center [572, 483] width 213 height 47
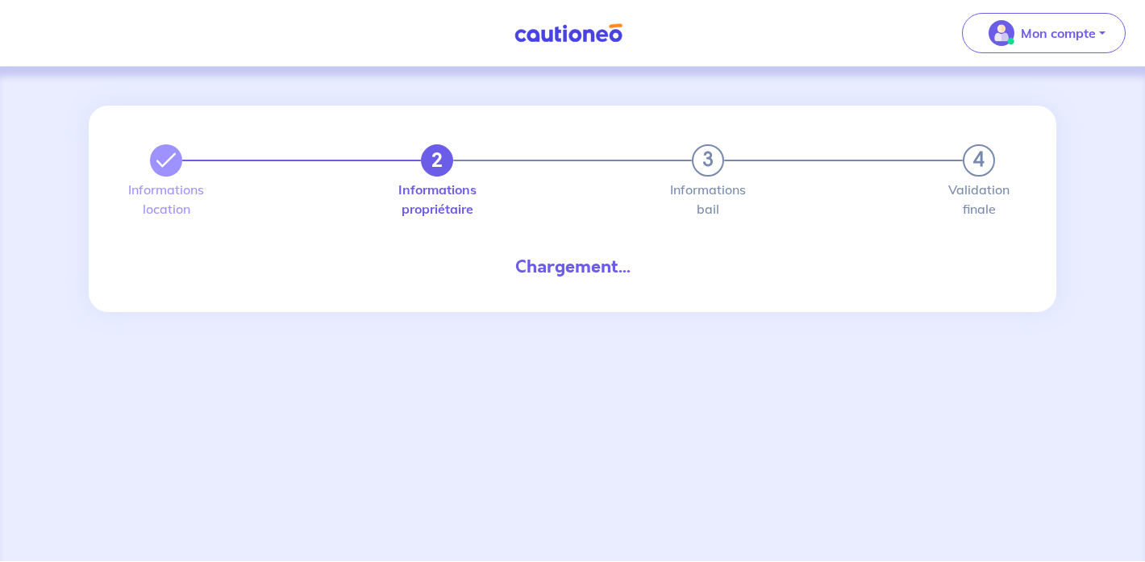
select select "FR"
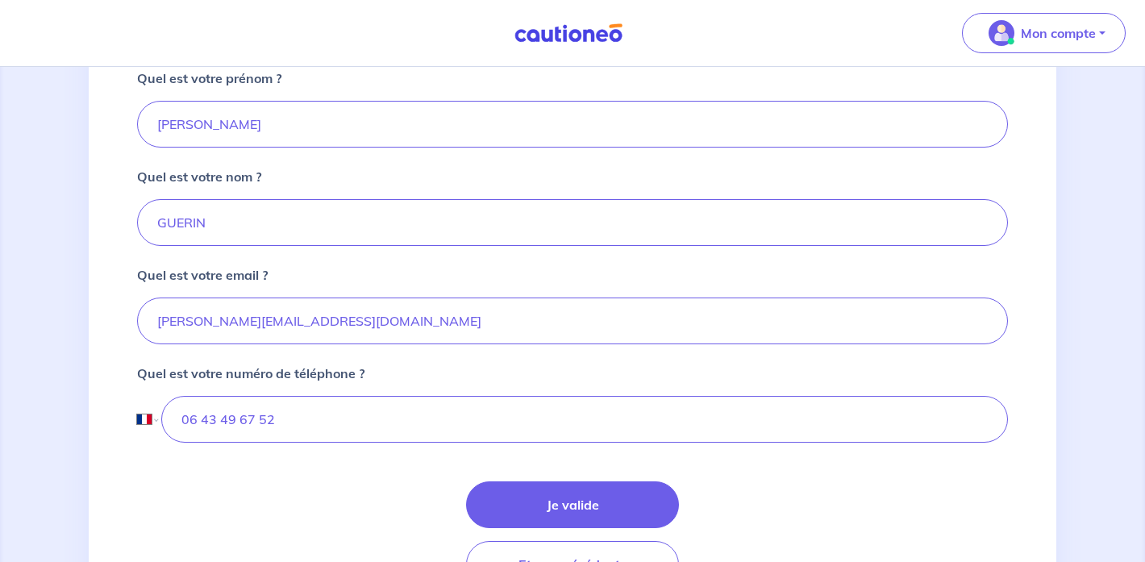
scroll to position [456, 0]
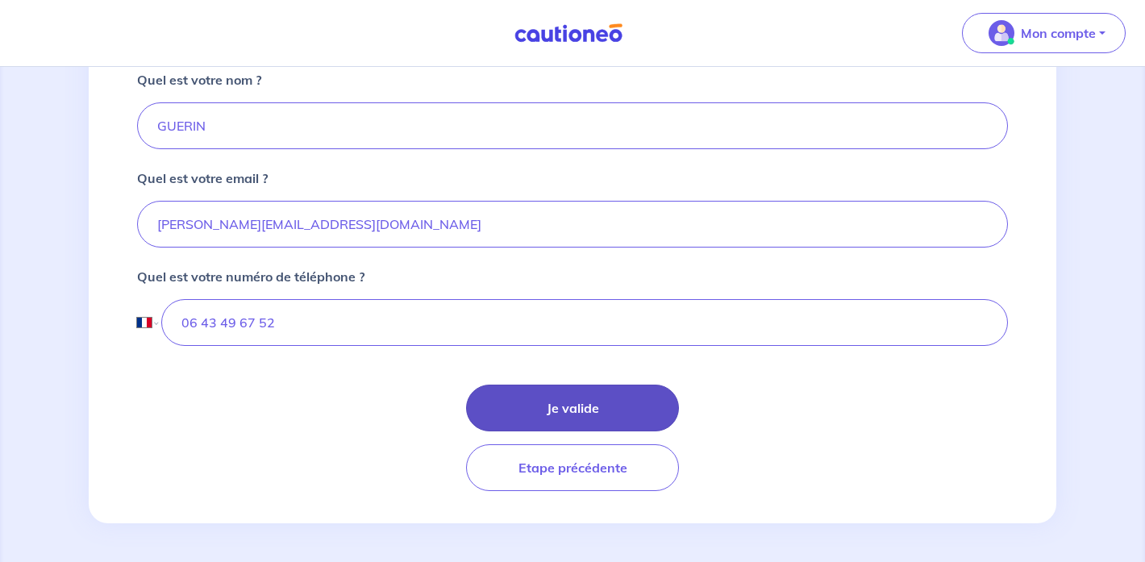
click at [610, 409] on button "Je valide" at bounding box center [572, 408] width 213 height 47
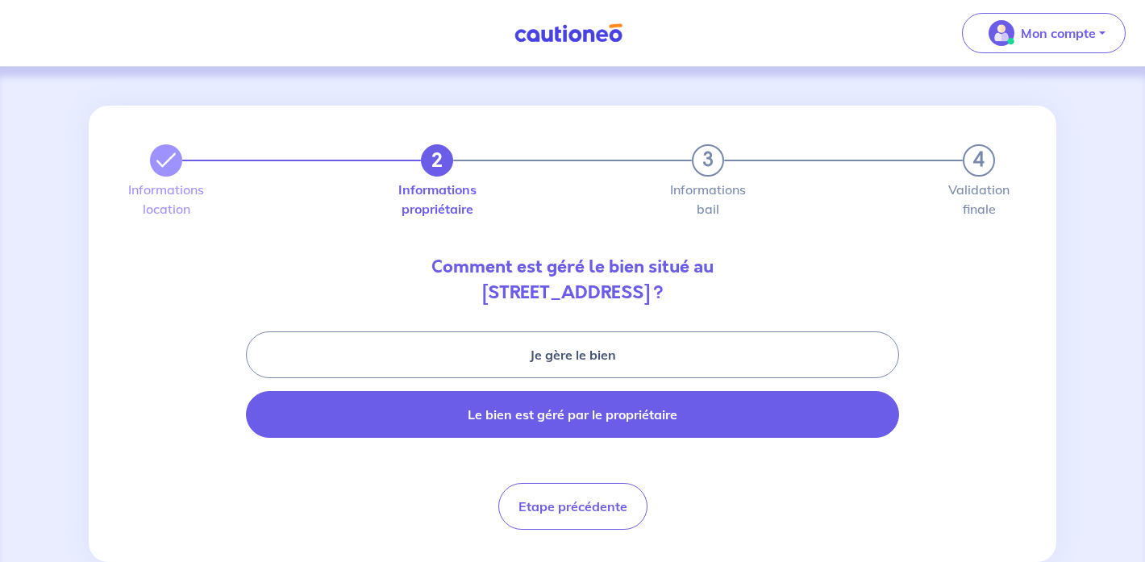
click at [594, 413] on button "Le bien est géré par le propriétaire" at bounding box center [572, 414] width 653 height 47
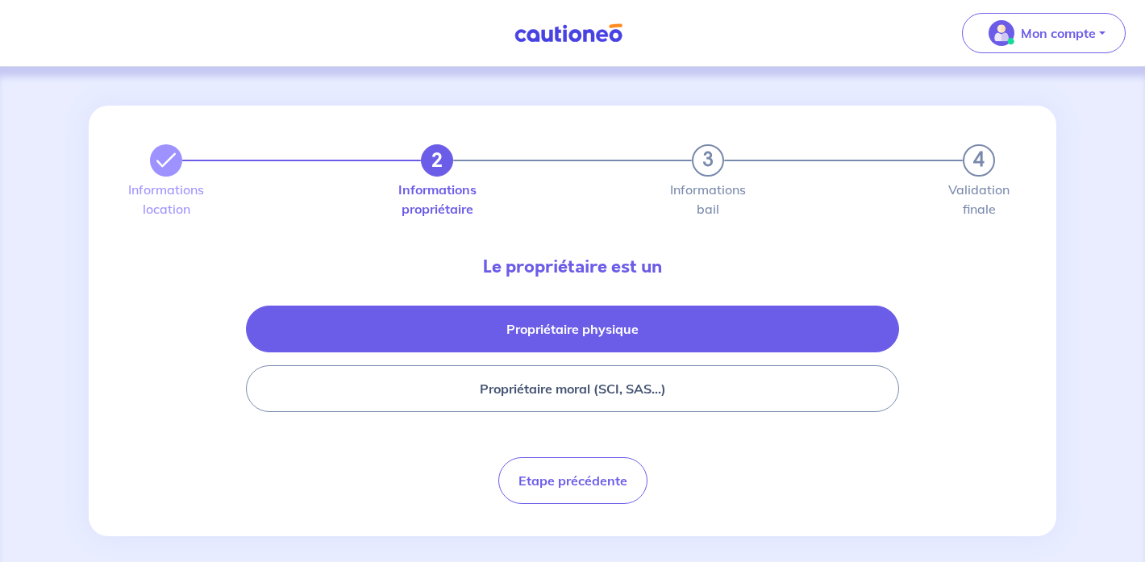
click at [594, 325] on button "Propriétaire physique" at bounding box center [572, 329] width 653 height 47
select select "FR"
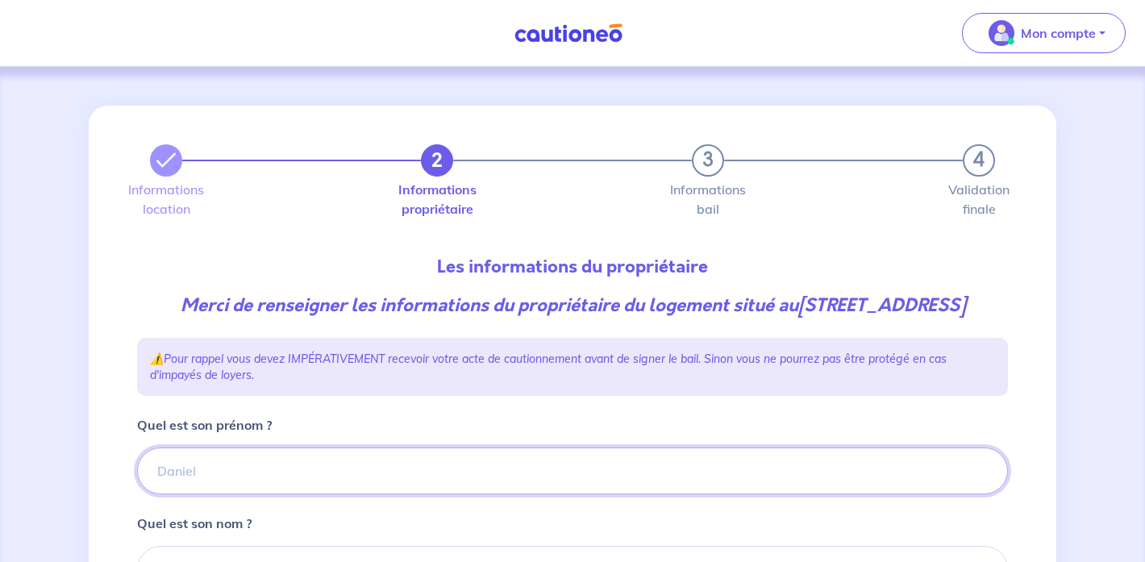
click at [268, 486] on input "Quel est son prénom ?" at bounding box center [572, 470] width 871 height 47
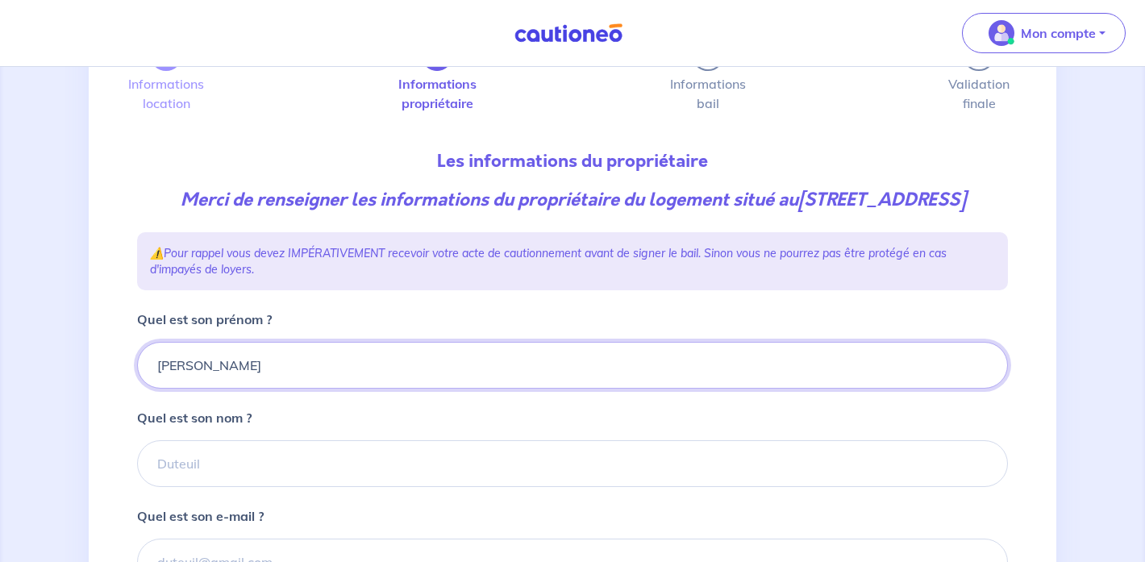
scroll to position [119, 0]
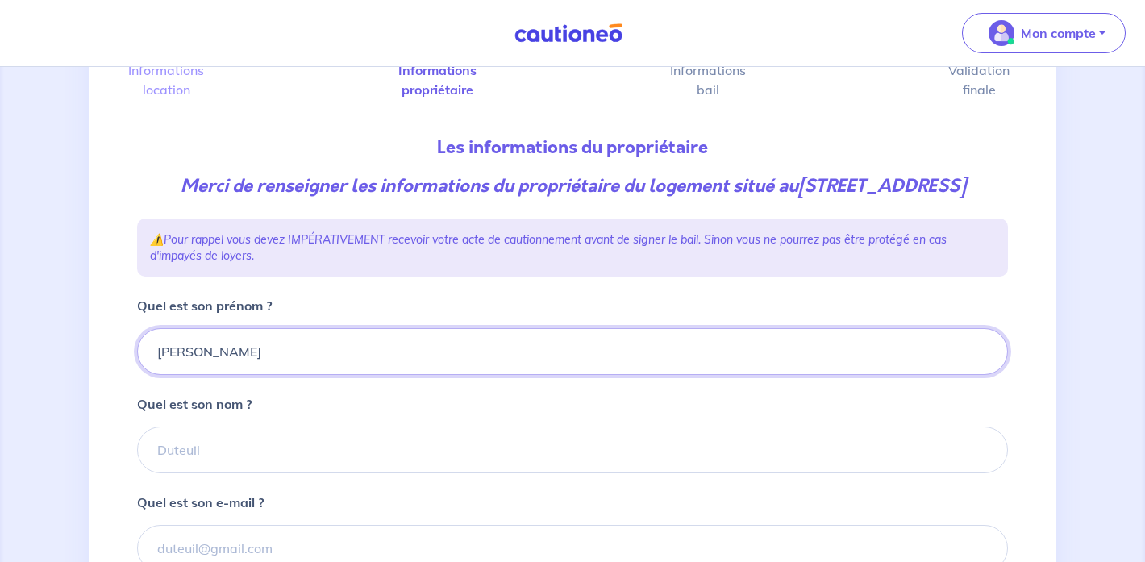
type input "[PERSON_NAME]"
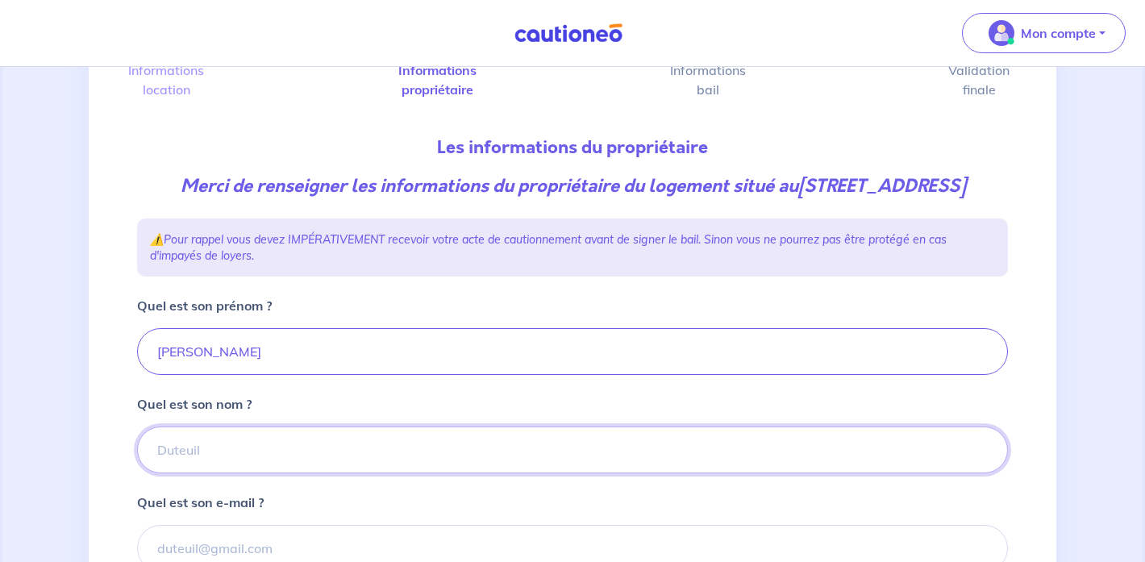
click at [220, 471] on input "Quel est son nom ?" at bounding box center [572, 449] width 871 height 47
type input "HOSOTTE"
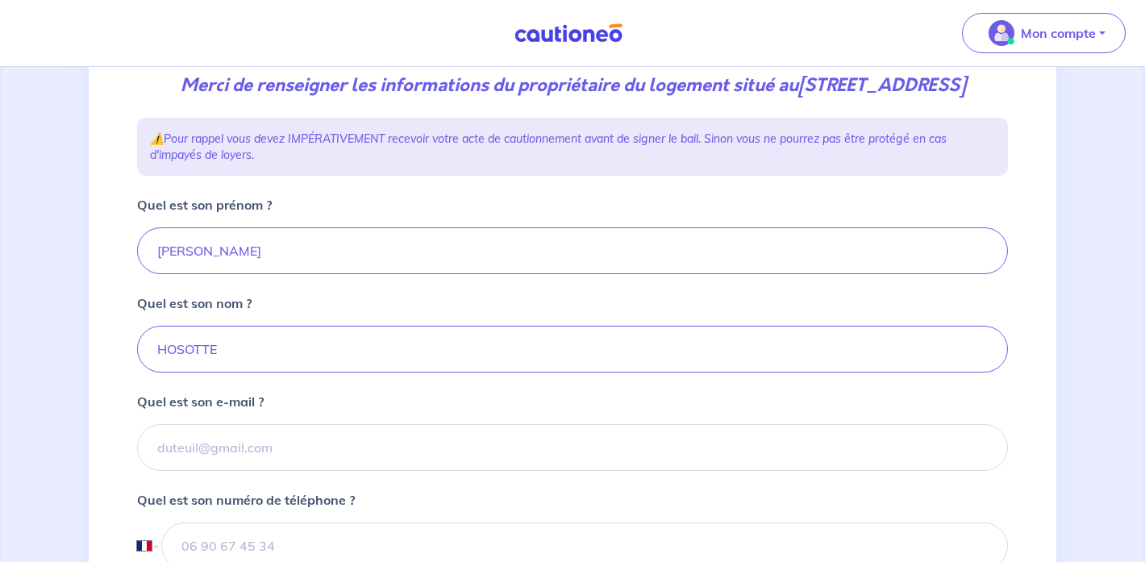
scroll to position [225, 0]
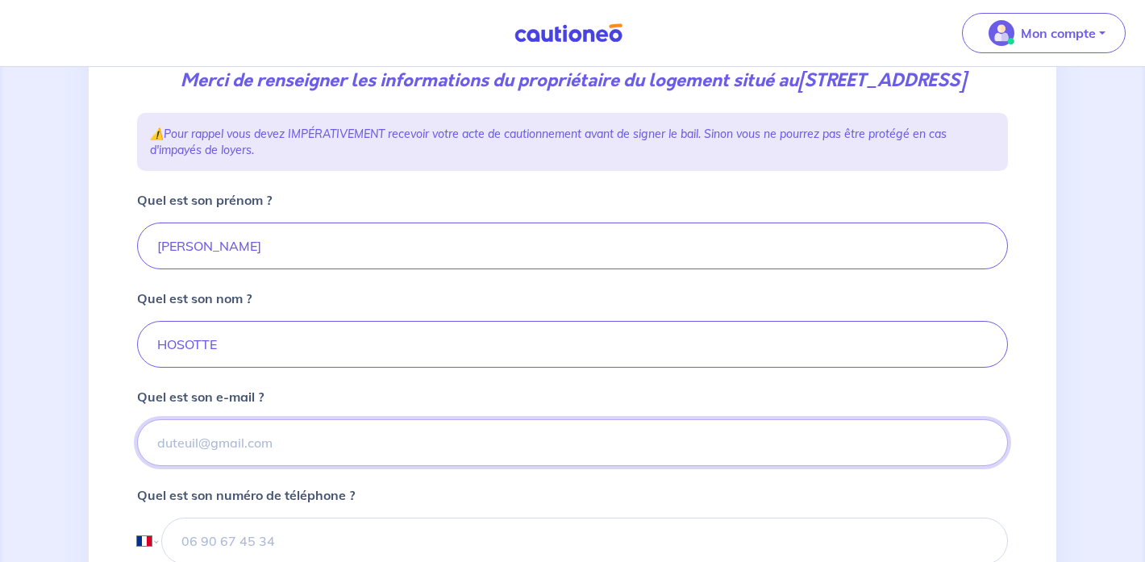
click at [182, 466] on input "Quel est son e-mail ?" at bounding box center [572, 442] width 871 height 47
drag, startPoint x: 192, startPoint y: 468, endPoint x: 151, endPoint y: 468, distance: 41.1
click at [151, 466] on input "ger" at bounding box center [572, 442] width 871 height 47
paste input "[EMAIL_ADDRESS][DOMAIN_NAME]"
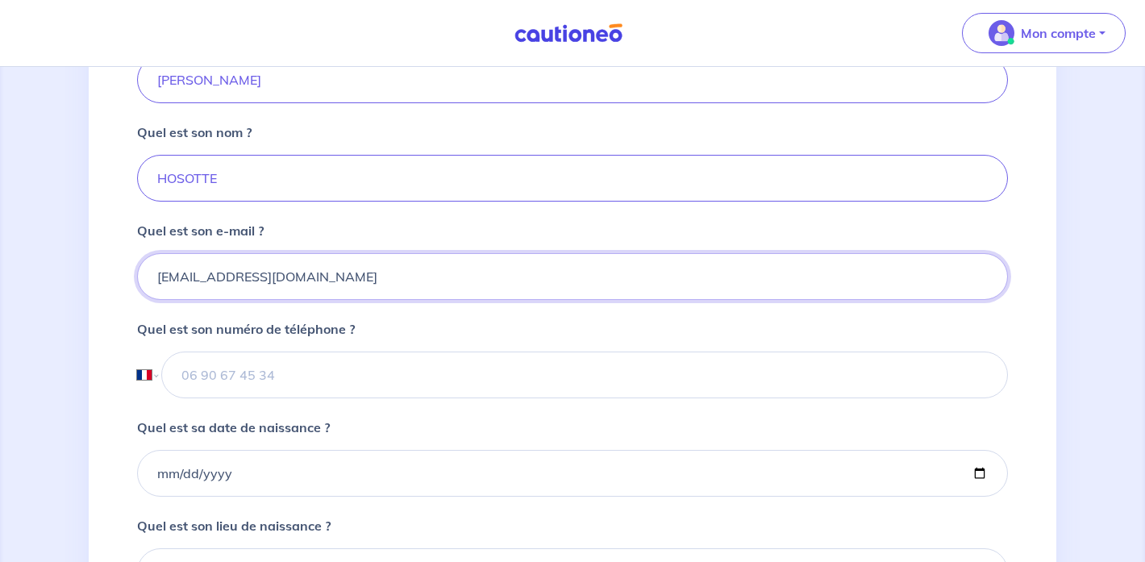
scroll to position [408, 0]
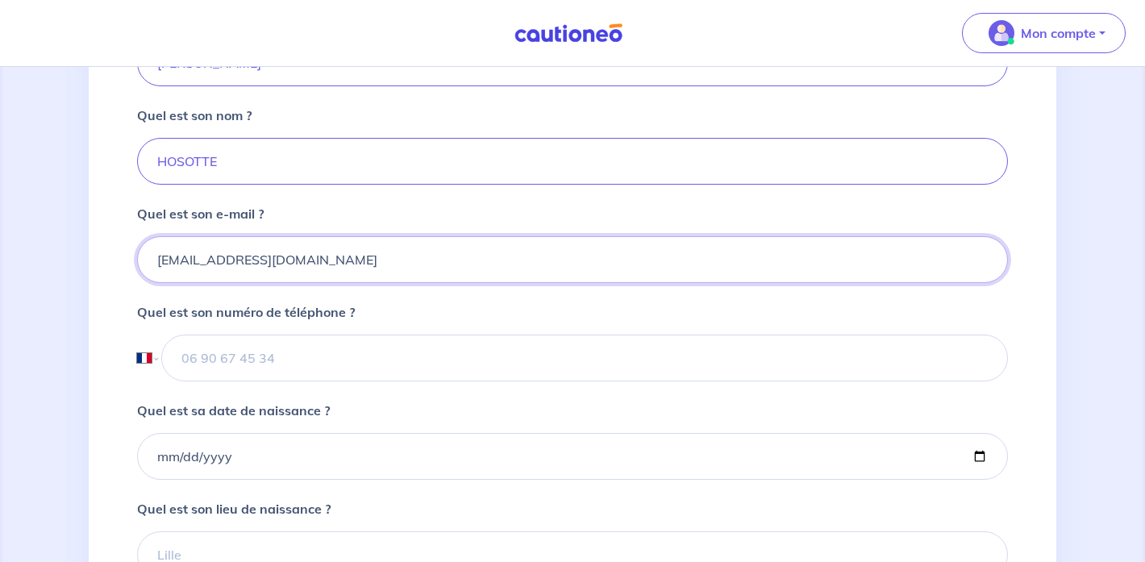
type input "[EMAIL_ADDRESS][DOMAIN_NAME]"
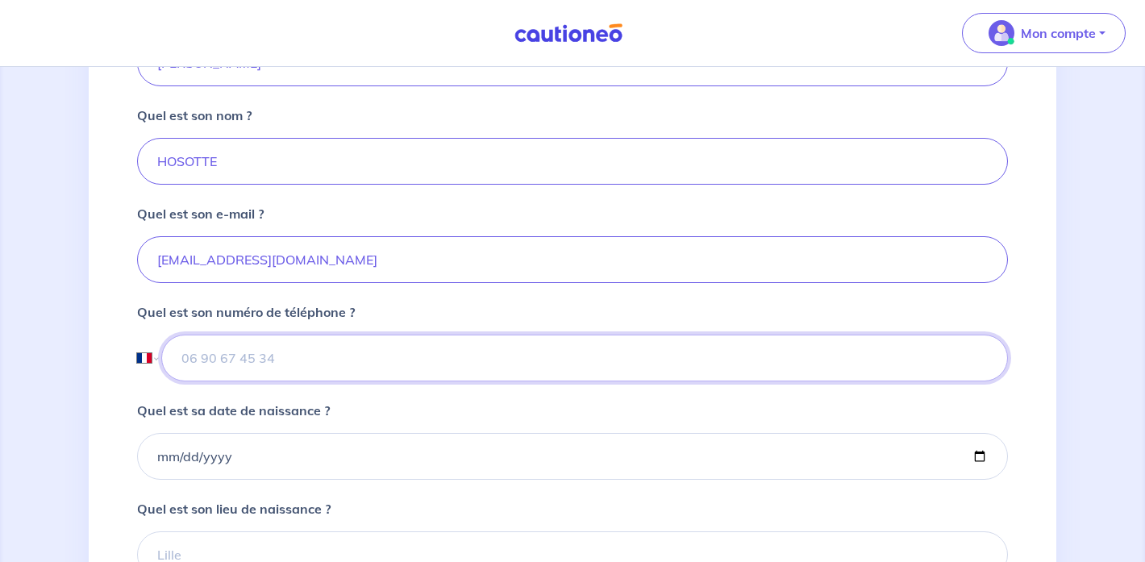
click at [248, 381] on input "tel" at bounding box center [584, 358] width 847 height 47
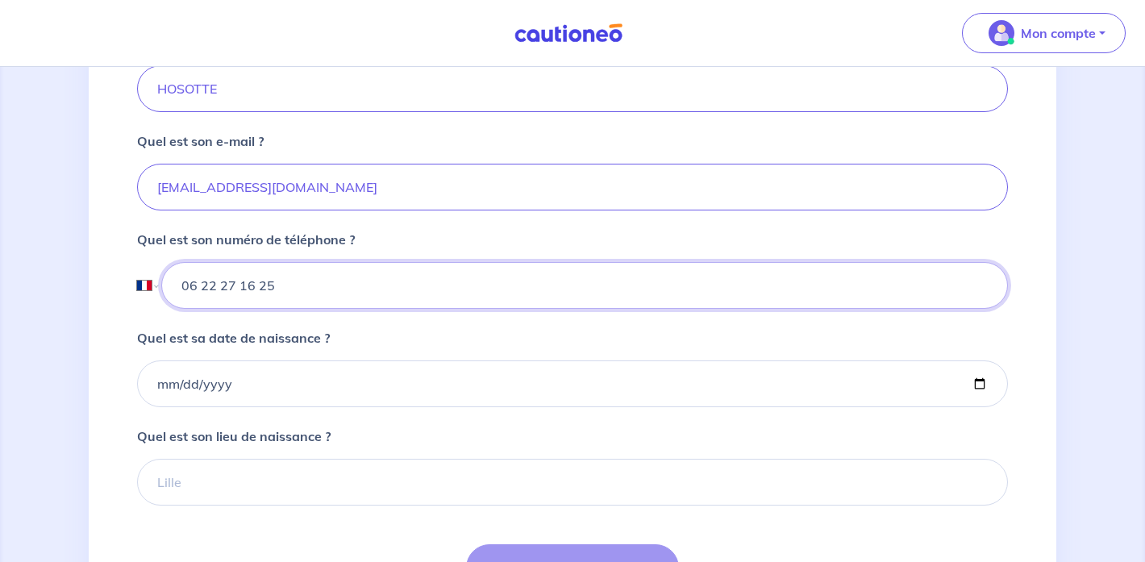
scroll to position [481, 0]
type input "06 22 27 16 25"
click at [164, 406] on input "Quel est sa date de naissance ?" at bounding box center [572, 383] width 871 height 47
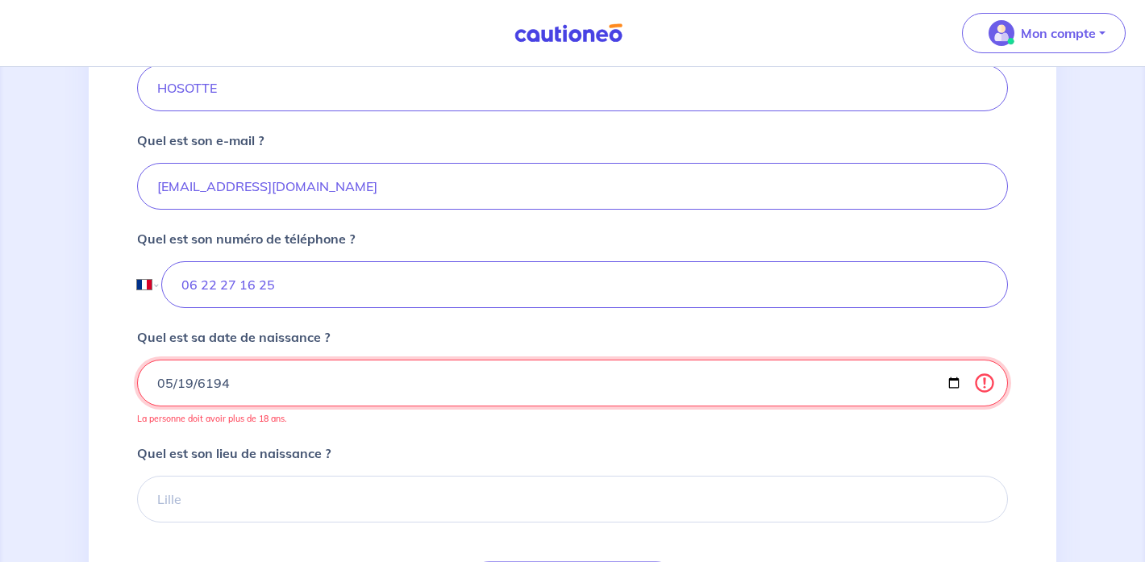
type input "[DATE]"
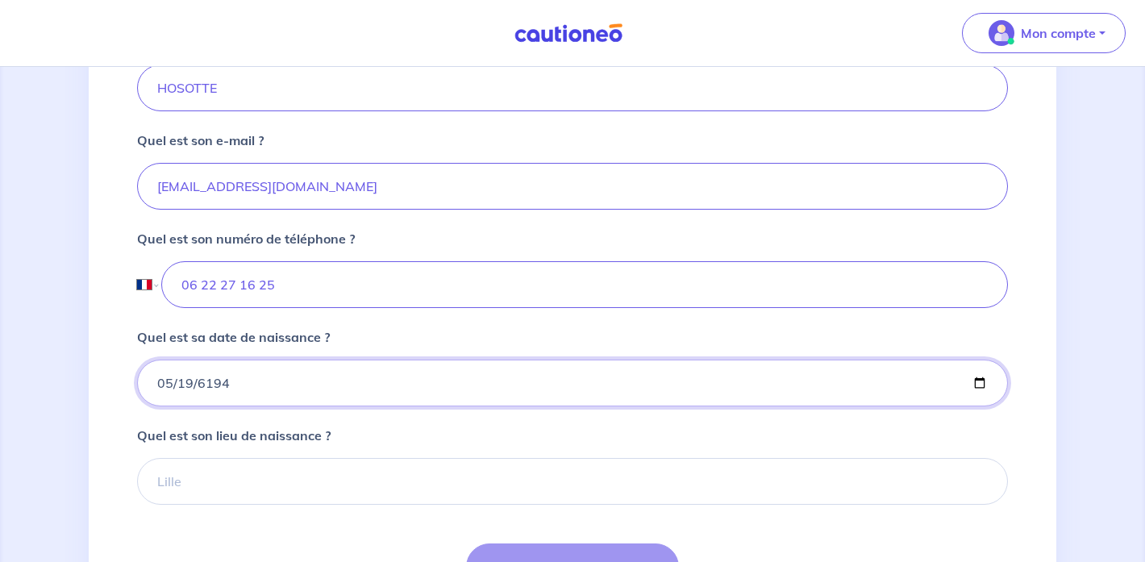
click at [187, 406] on input "[DATE]" at bounding box center [572, 383] width 871 height 47
type input "[DATE]"
click at [293, 406] on input "[DATE]" at bounding box center [572, 383] width 871 height 47
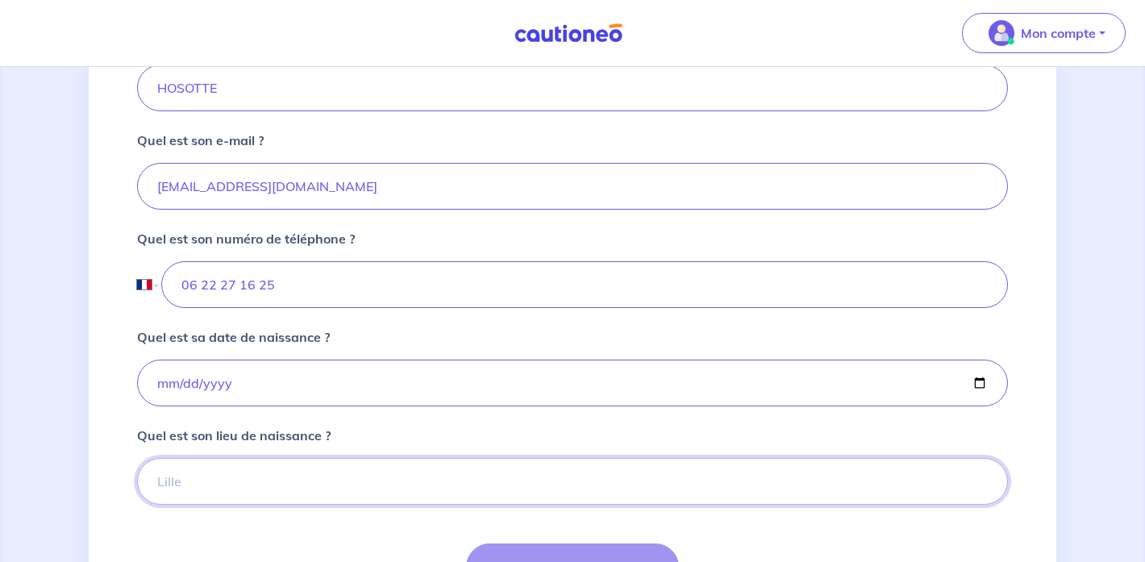
click at [204, 498] on input "Quel est son lieu de naissance ?" at bounding box center [572, 481] width 871 height 47
type input "[GEOGRAPHIC_DATA]"
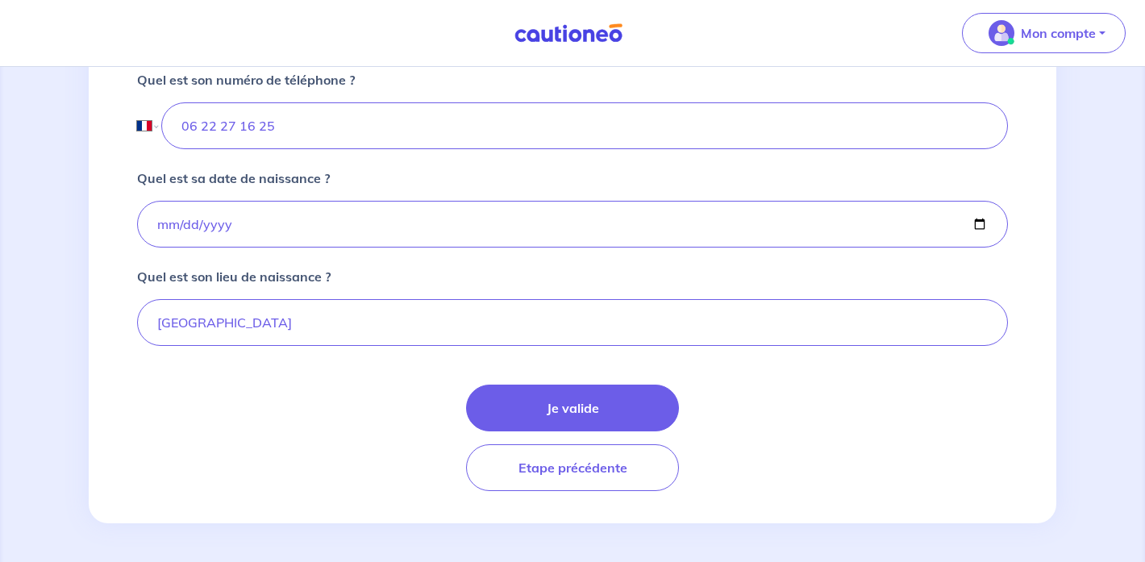
scroll to position [658, 0]
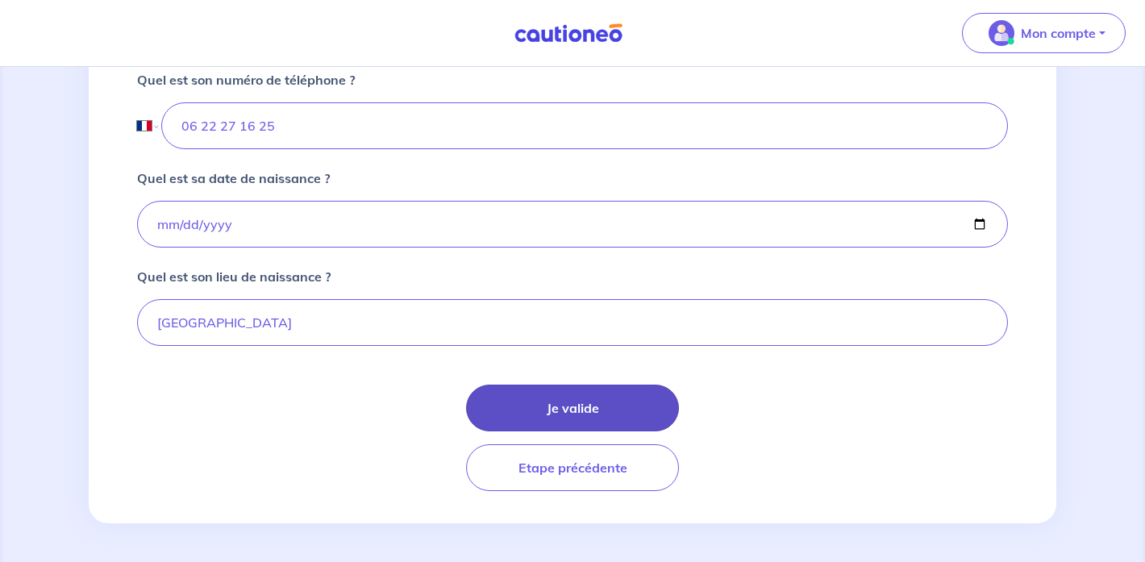
click at [568, 412] on button "Je valide" at bounding box center [572, 408] width 213 height 47
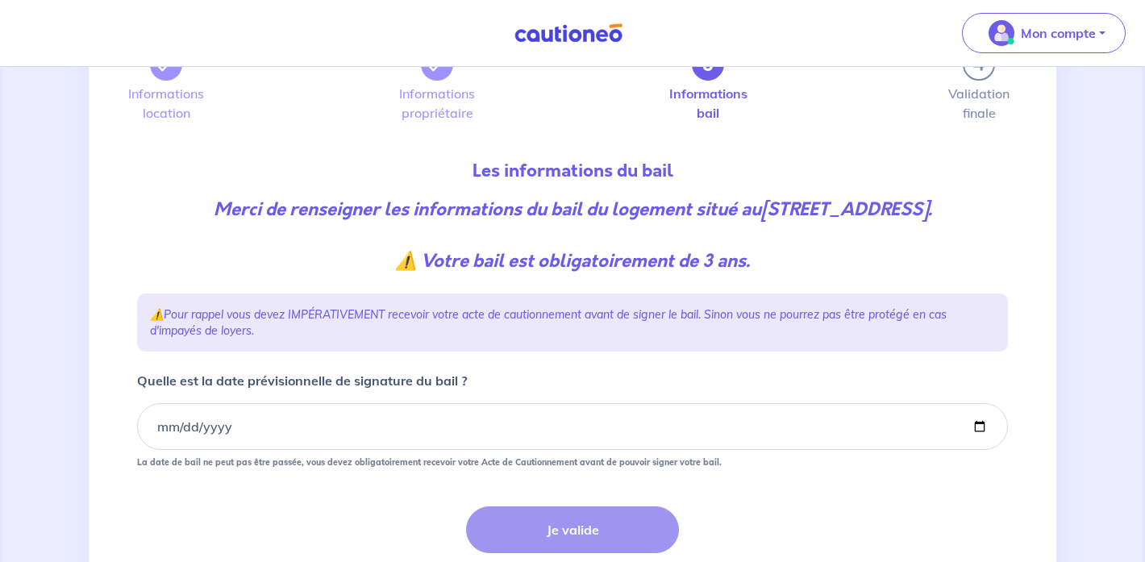
scroll to position [98, 0]
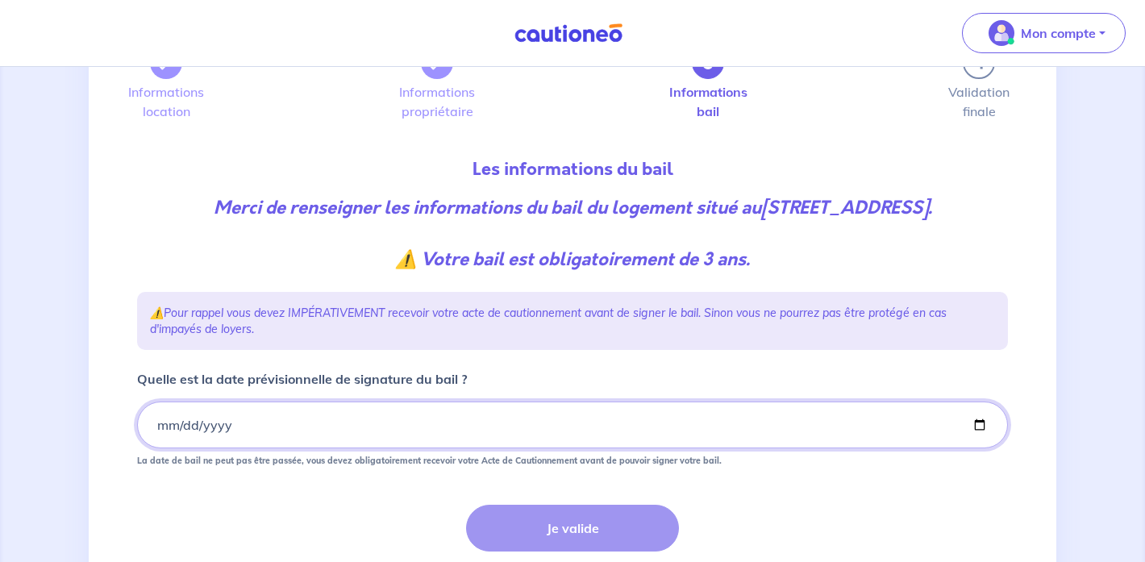
click at [157, 423] on input "Quelle est la date prévisionnelle de signature du bail ?" at bounding box center [572, 425] width 871 height 47
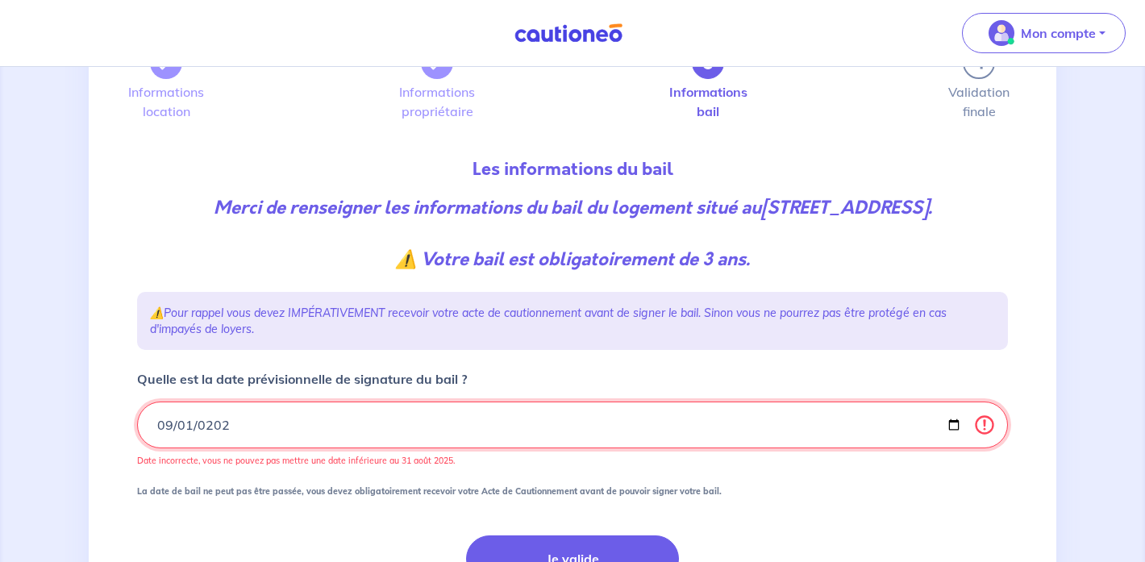
type input "[DATE]"
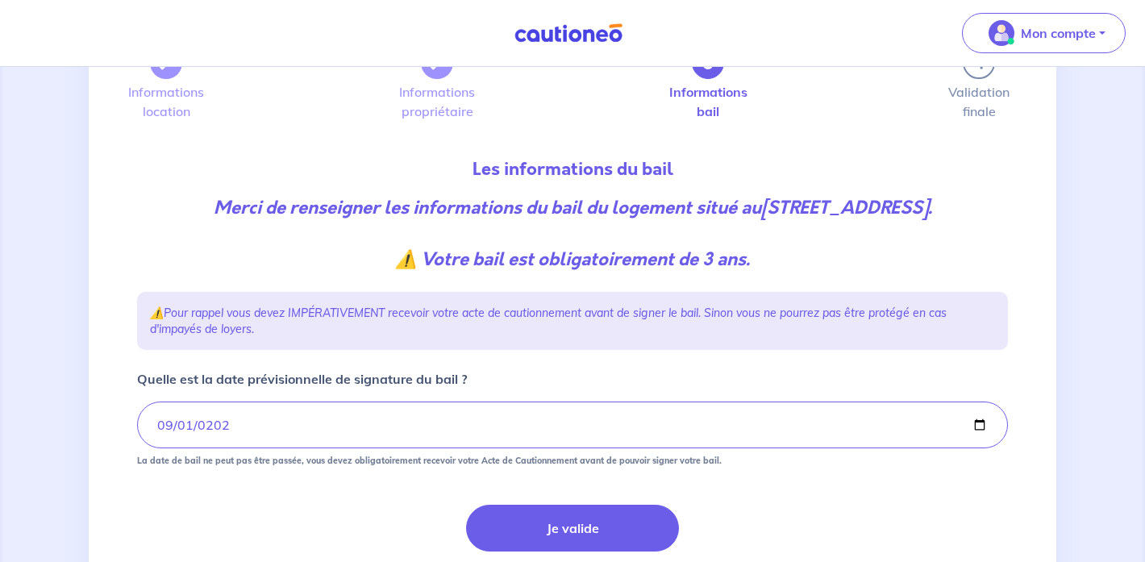
click at [263, 501] on form "Quelle est la date prévisionnelle de signature du bail ? [DATE] La date de bail…" at bounding box center [572, 490] width 871 height 242
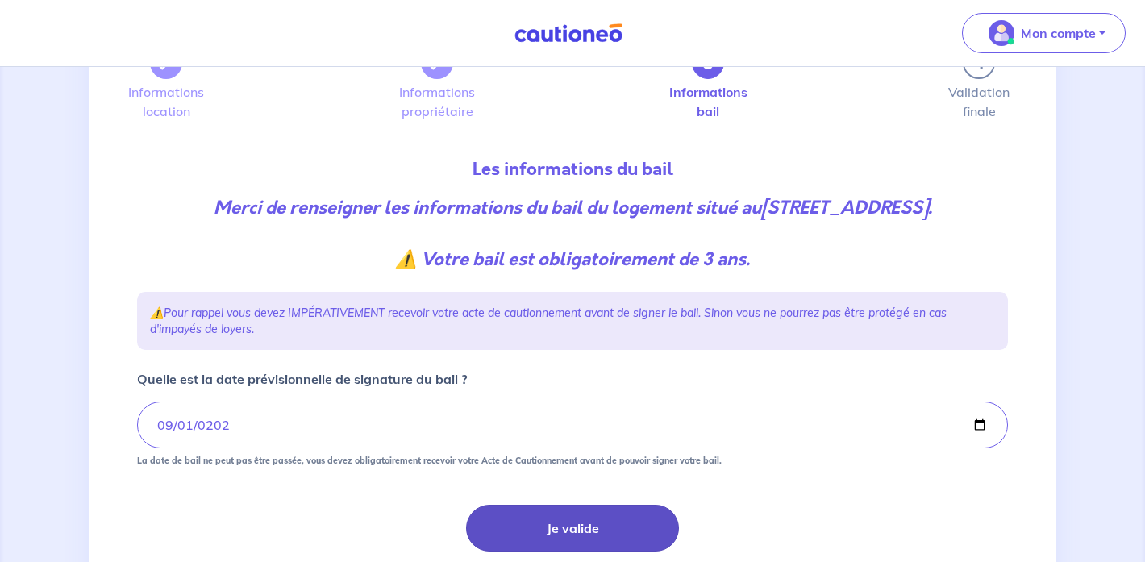
click at [567, 525] on button "Je valide" at bounding box center [572, 528] width 213 height 47
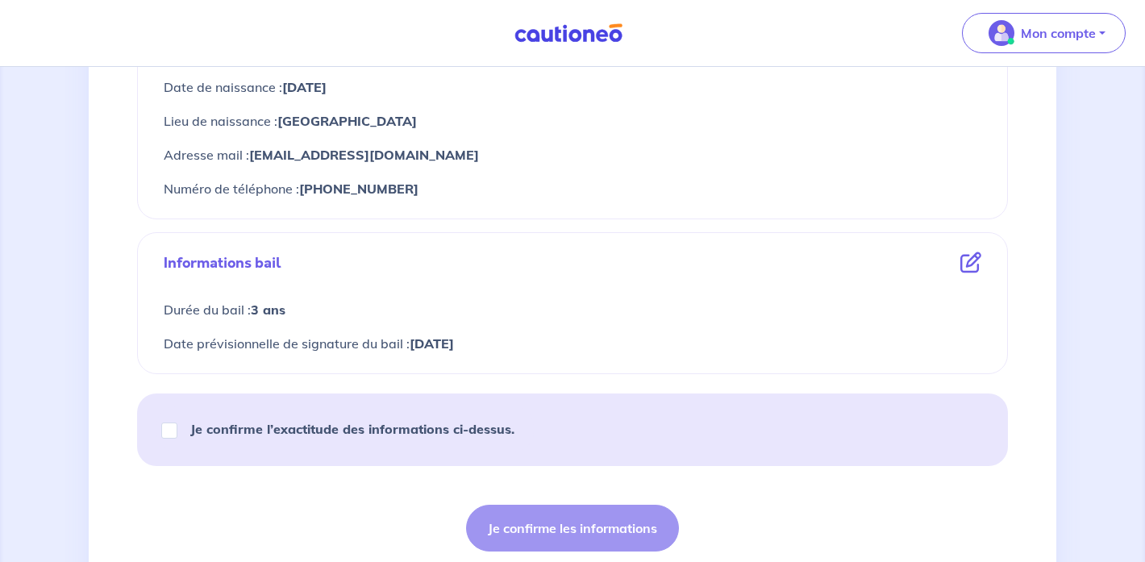
scroll to position [755, 0]
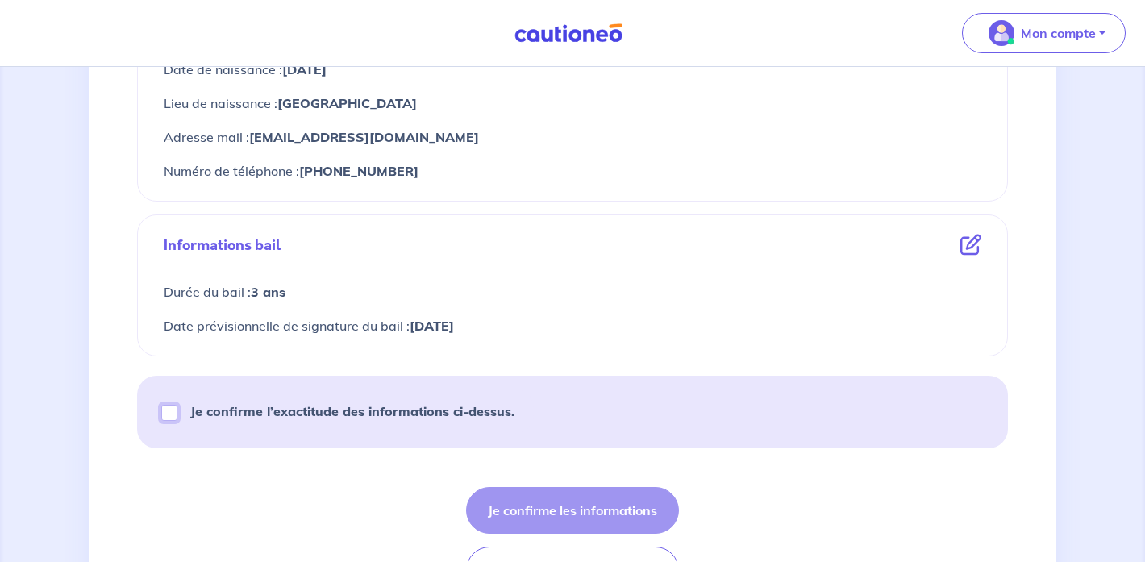
click at [171, 410] on input "Je confirme l’exactitude des informations ci-dessus." at bounding box center [169, 413] width 16 height 16
checkbox input "true"
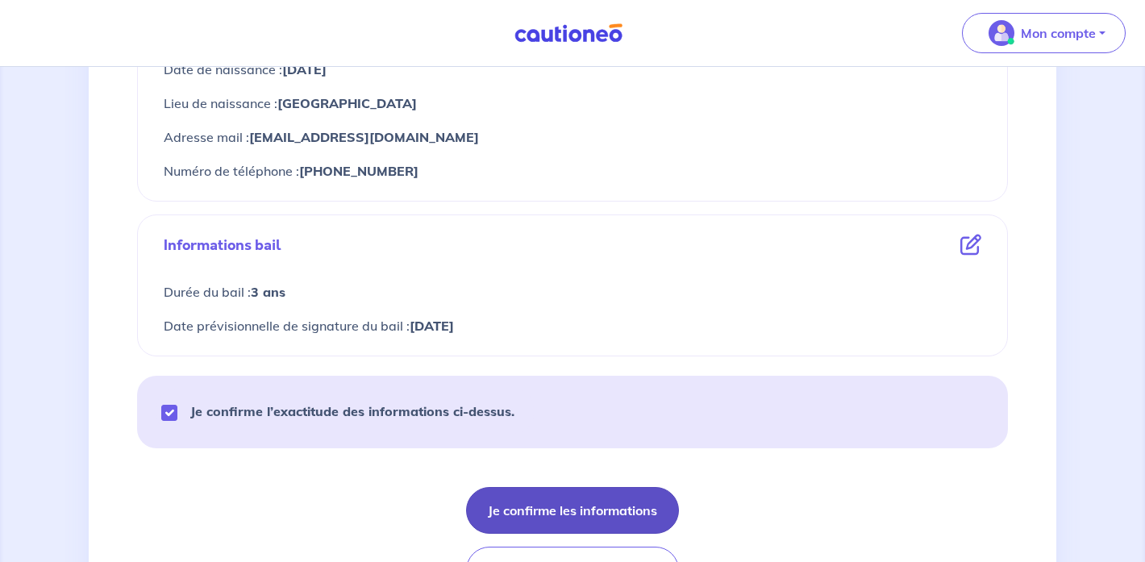
click at [581, 510] on button "Je confirme les informations" at bounding box center [572, 510] width 213 height 47
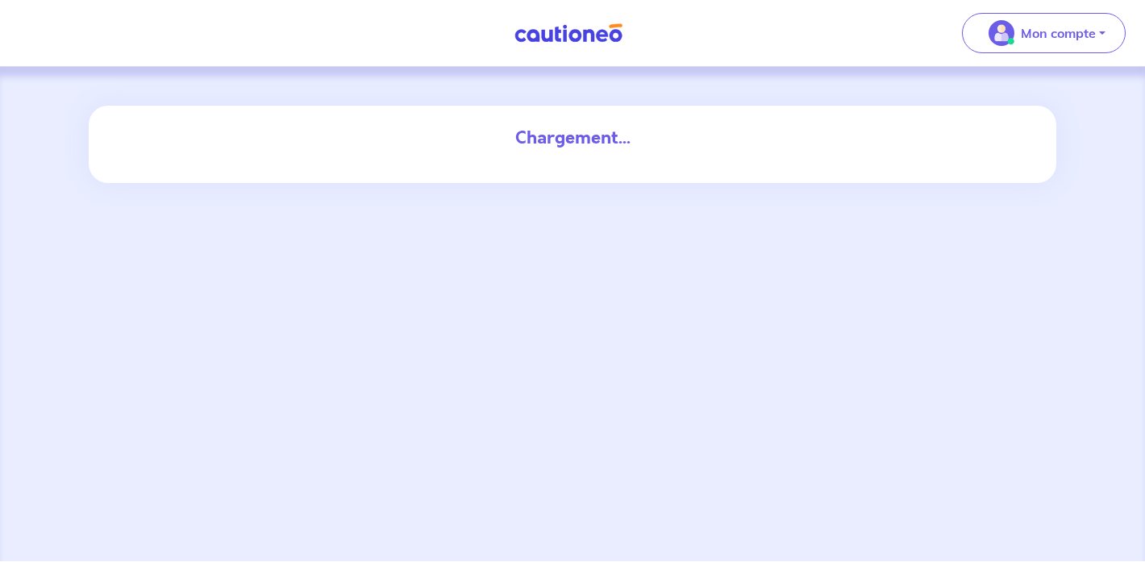
click at [412, 278] on div "Chargement..." at bounding box center [572, 314] width 1145 height 494
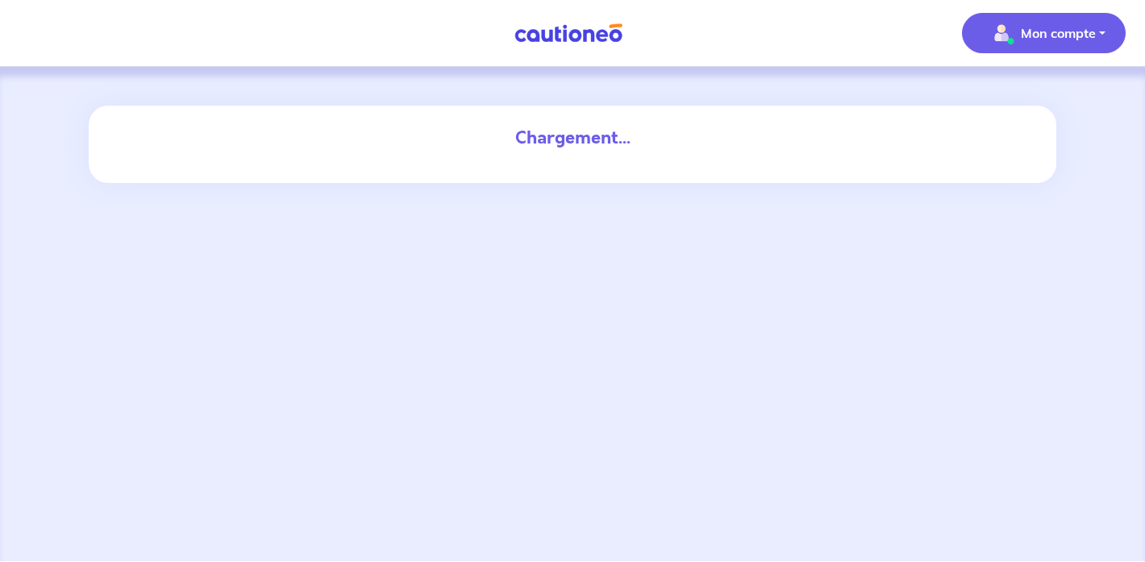
click at [1024, 41] on p "Mon compte" at bounding box center [1058, 32] width 75 height 19
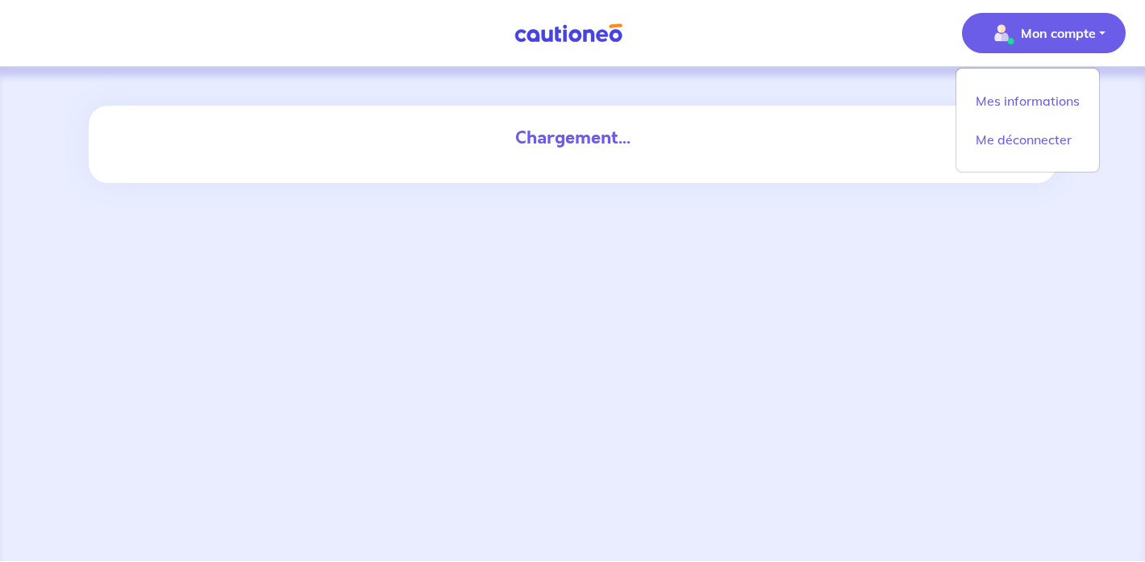
click at [1034, 35] on p "Mon compte" at bounding box center [1058, 32] width 75 height 19
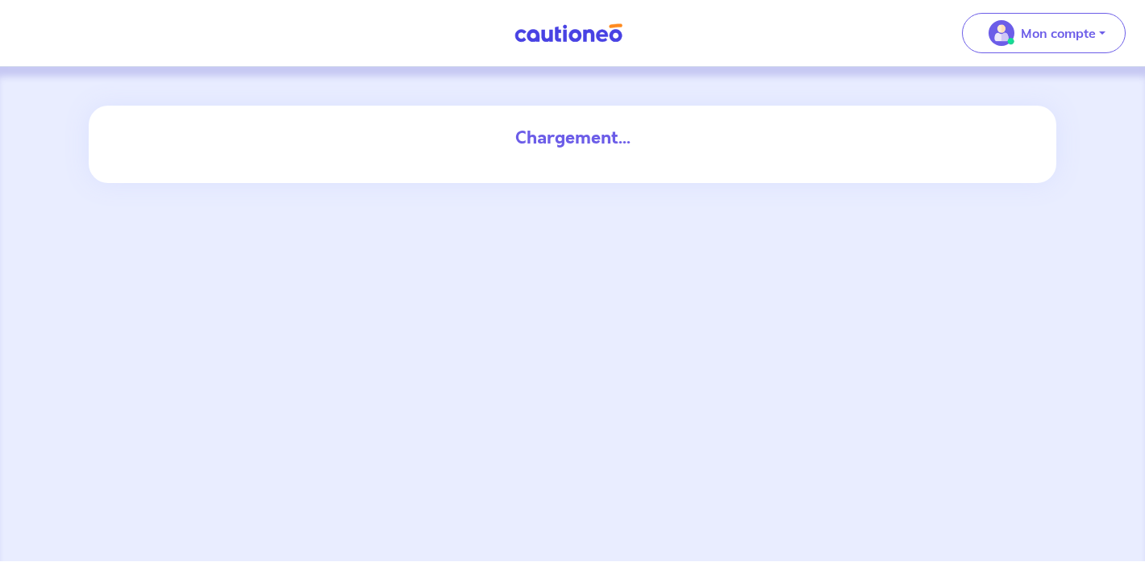
click at [584, 141] on div "Chargement..." at bounding box center [572, 138] width 871 height 26
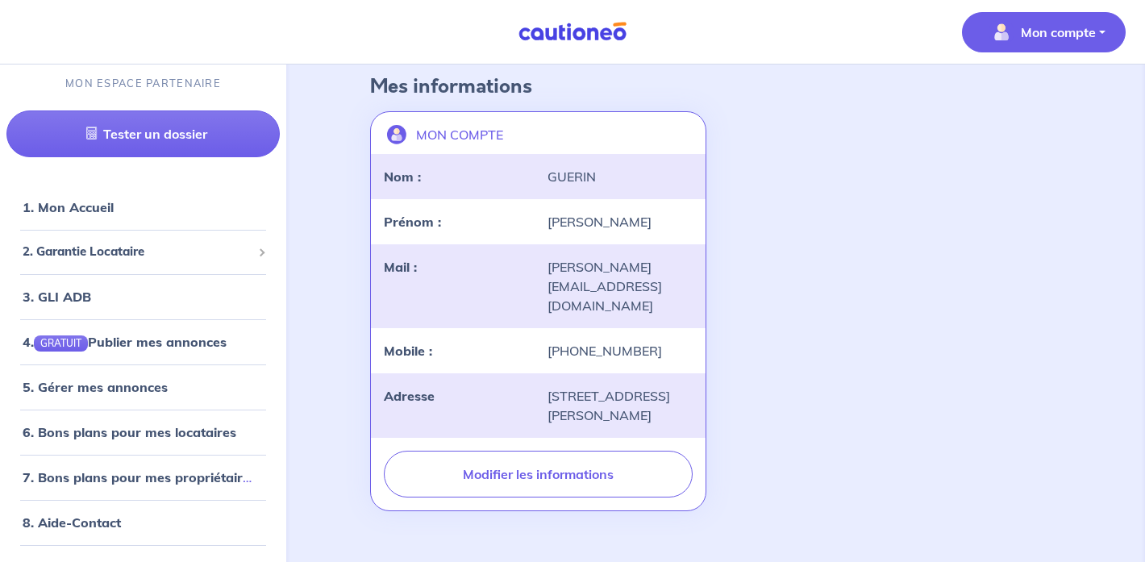
scroll to position [94, 0]
